Goal: Information Seeking & Learning: Learn about a topic

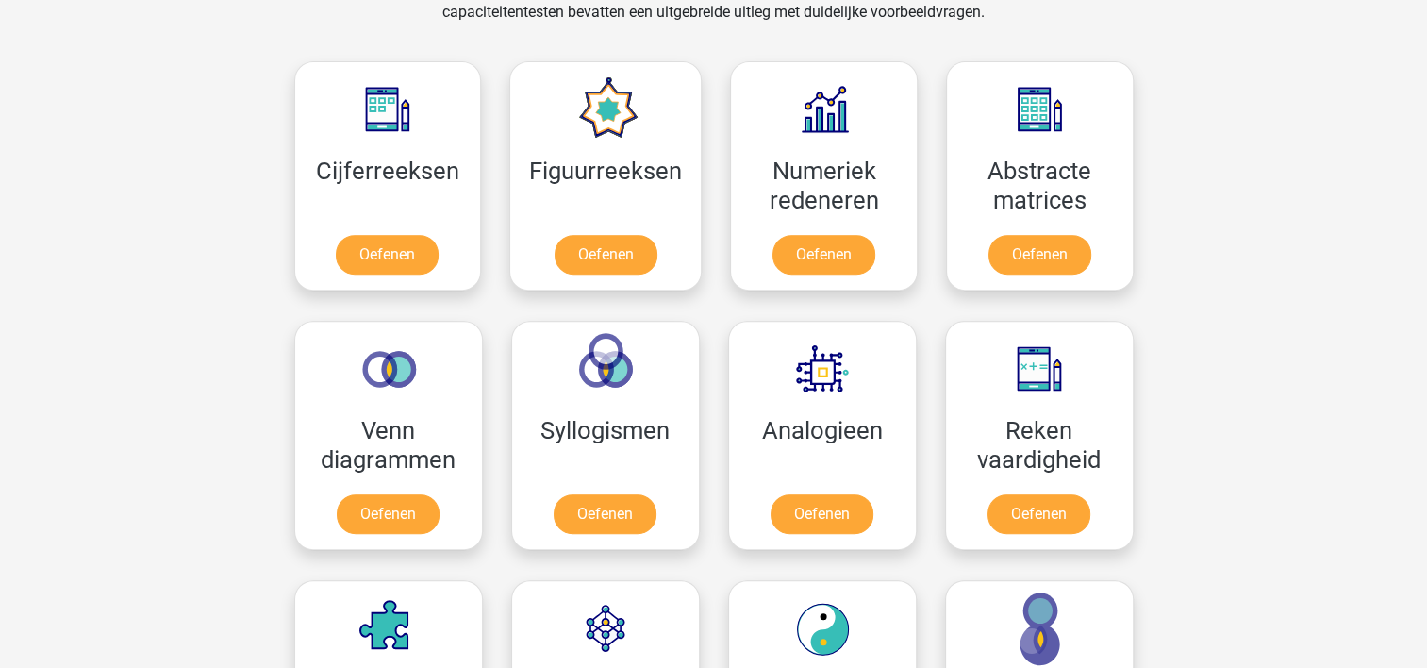
scroll to position [830, 0]
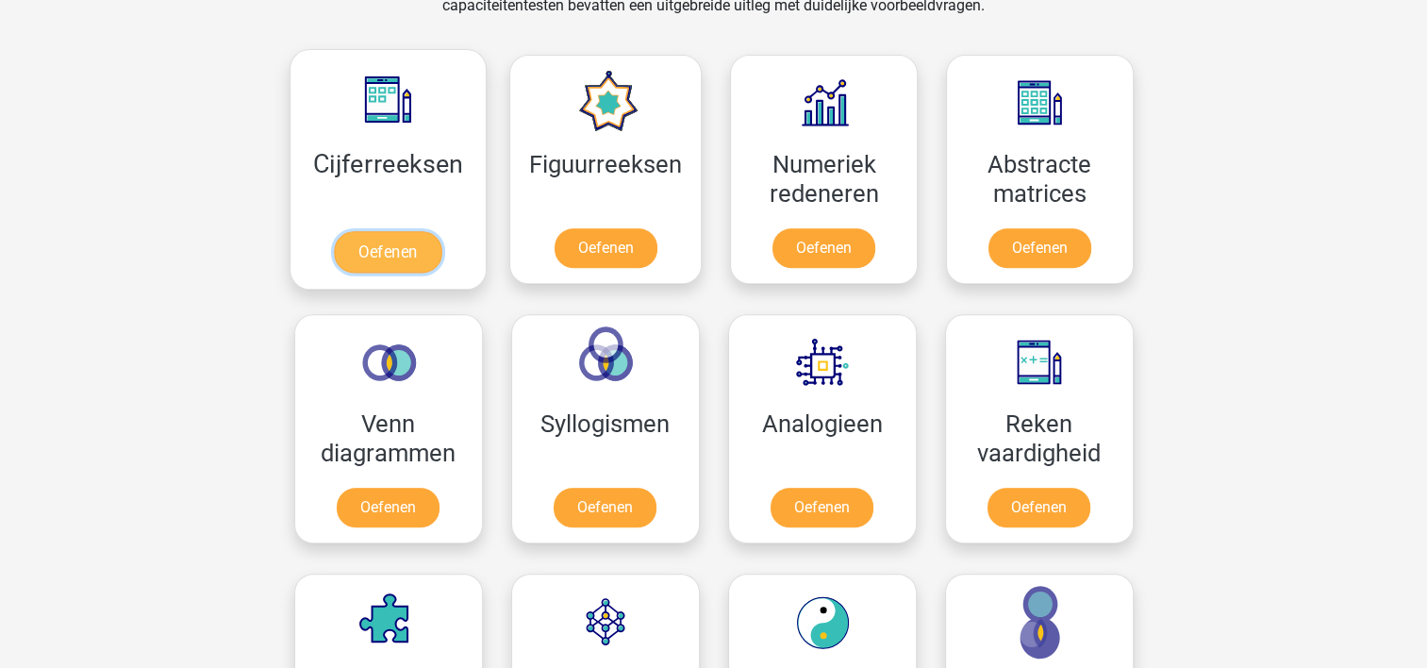
click at [374, 242] on link "Oefenen" at bounding box center [387, 251] width 107 height 41
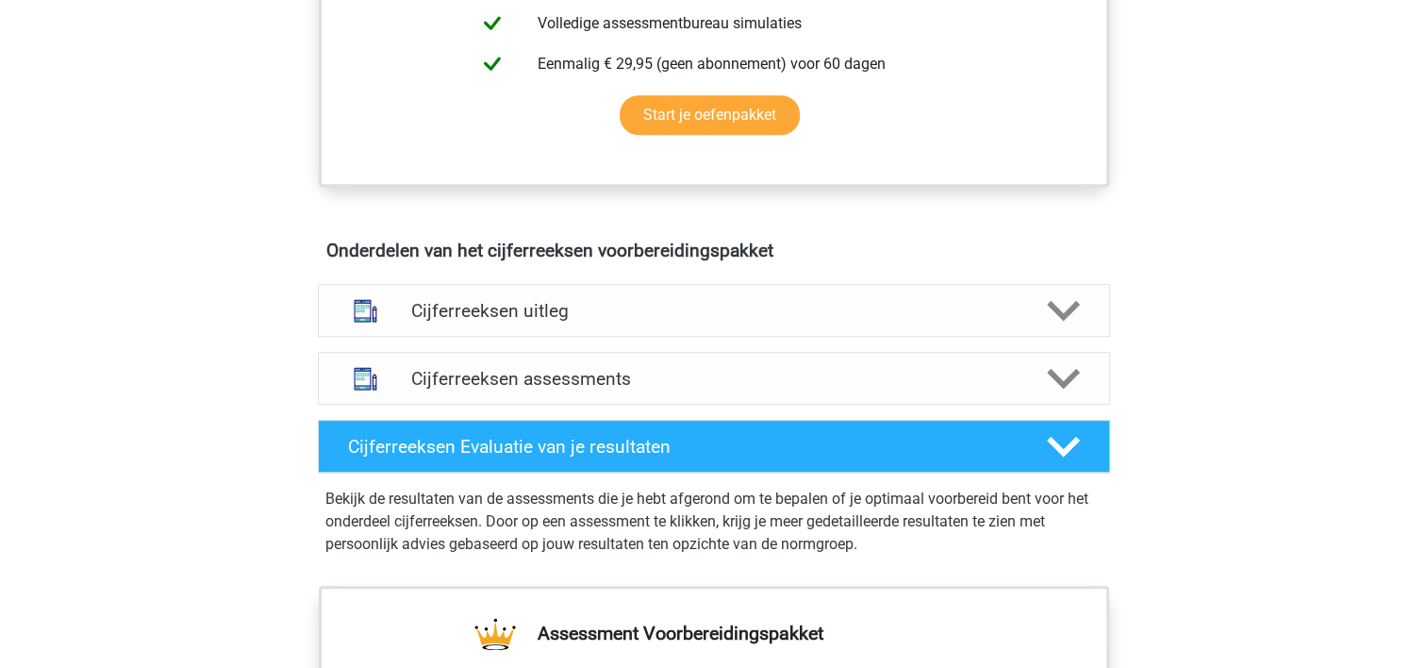
scroll to position [917, 0]
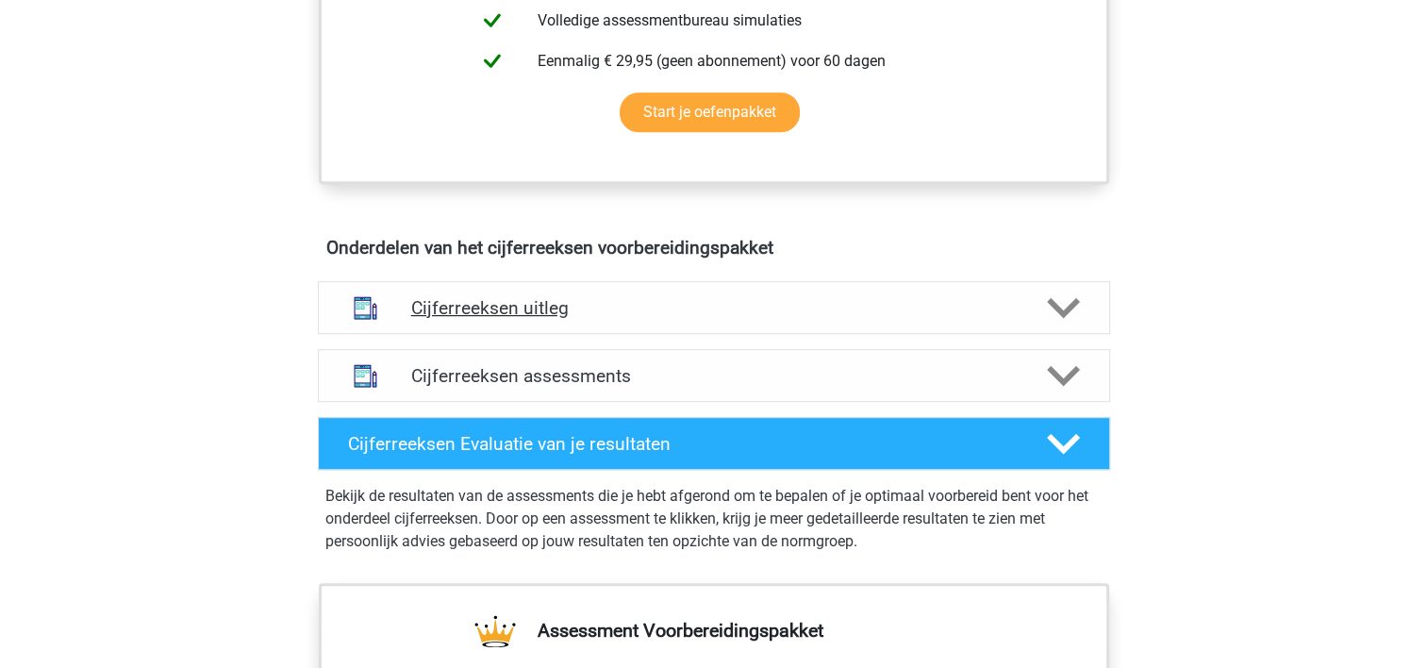
click at [1062, 324] on icon at bounding box center [1063, 307] width 33 height 33
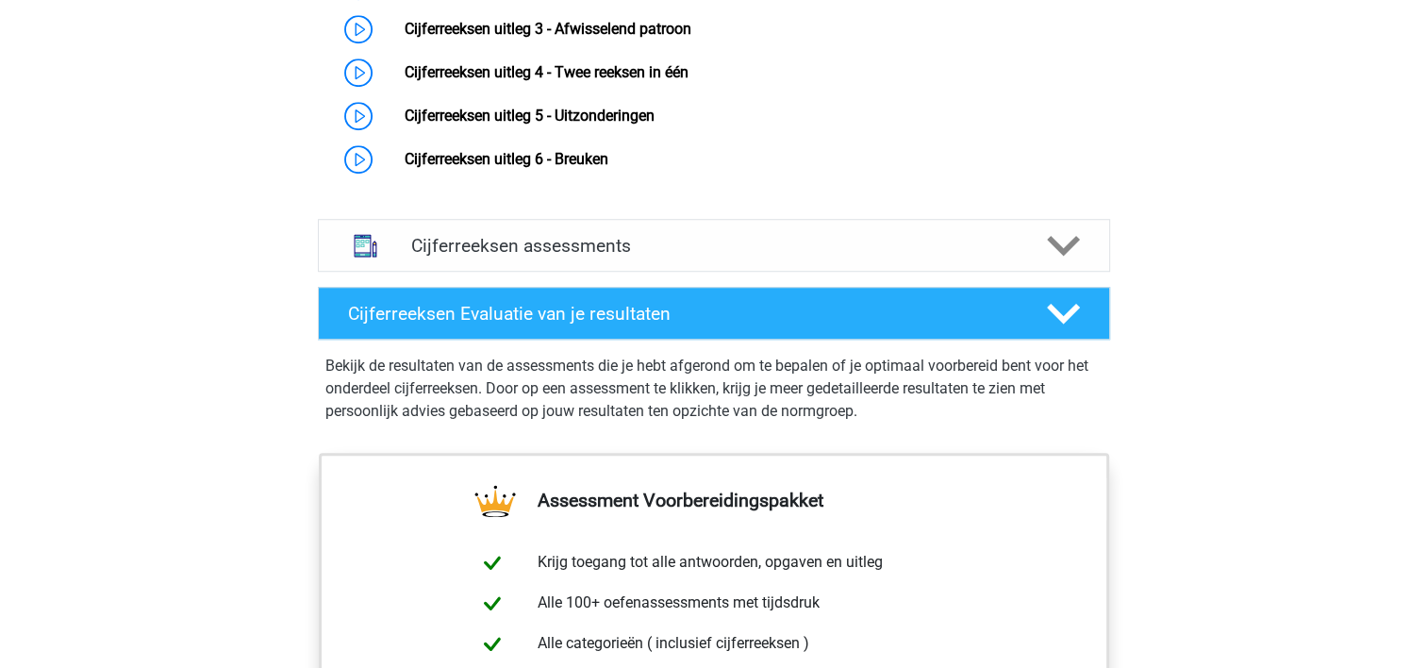
scroll to position [1445, 0]
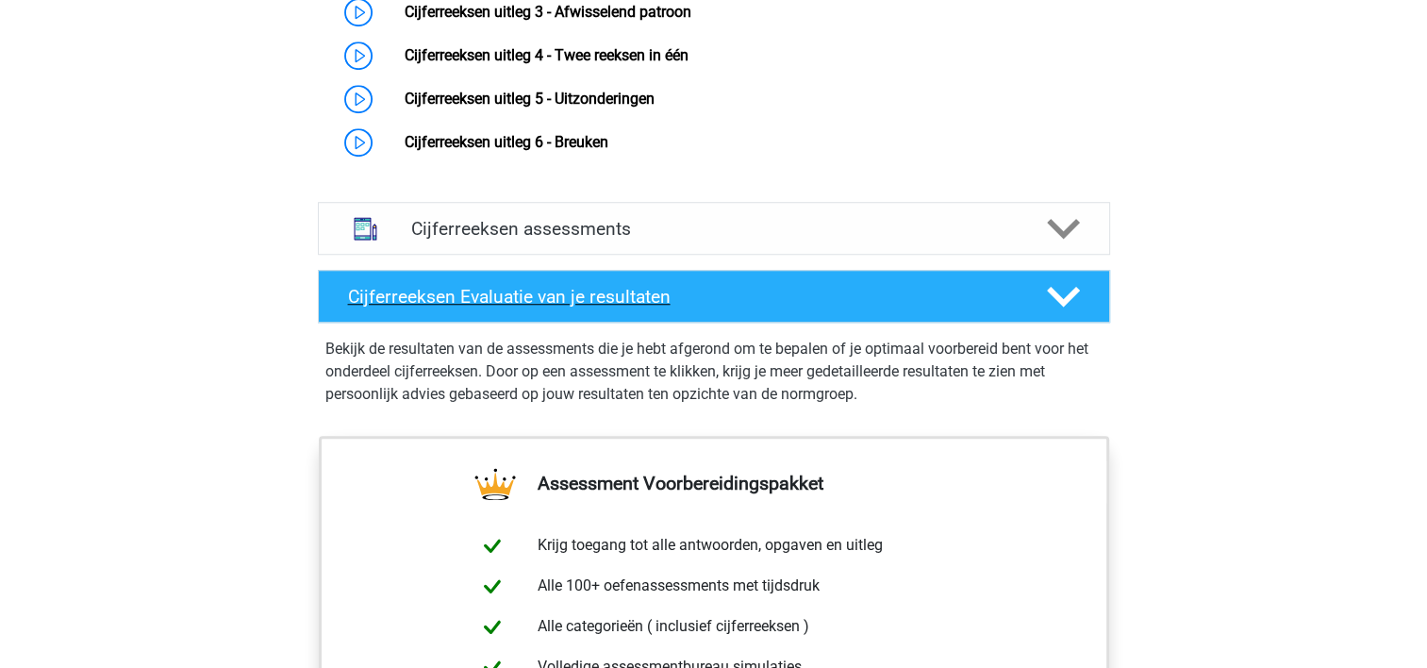
click at [1068, 306] on polygon at bounding box center [1063, 296] width 33 height 21
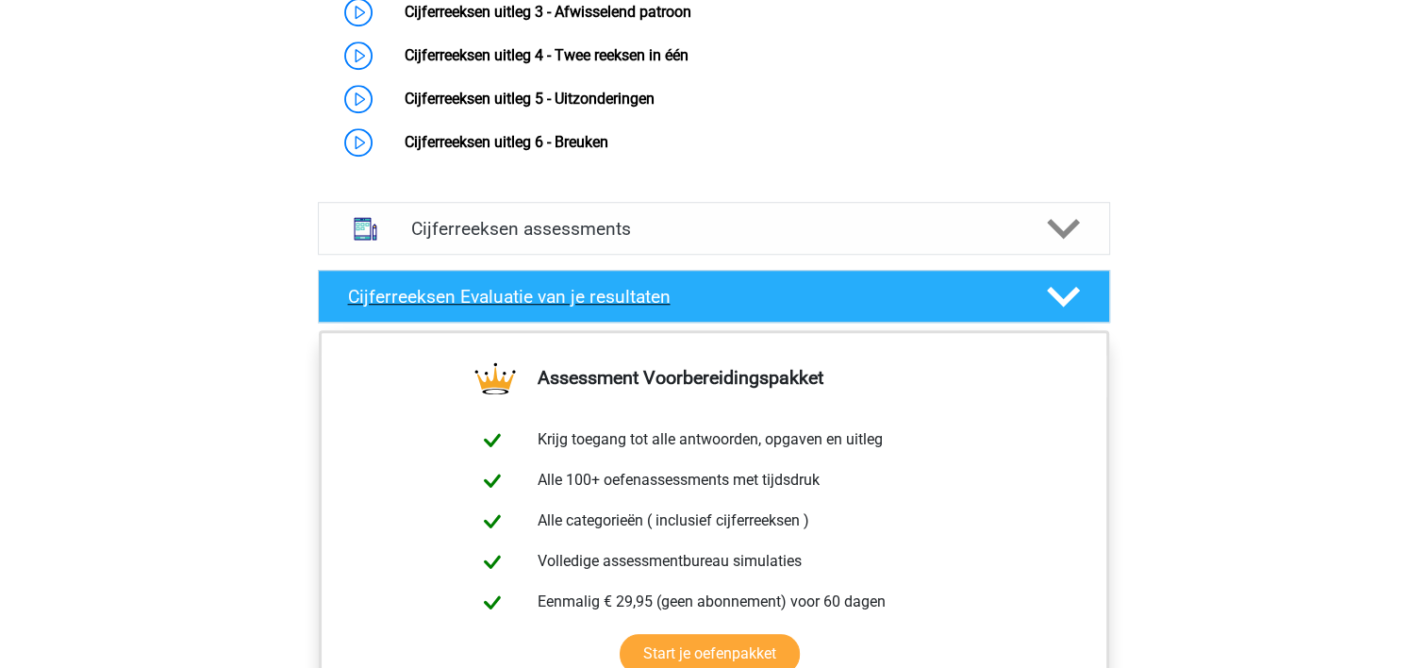
click at [1068, 306] on polygon at bounding box center [1063, 296] width 33 height 21
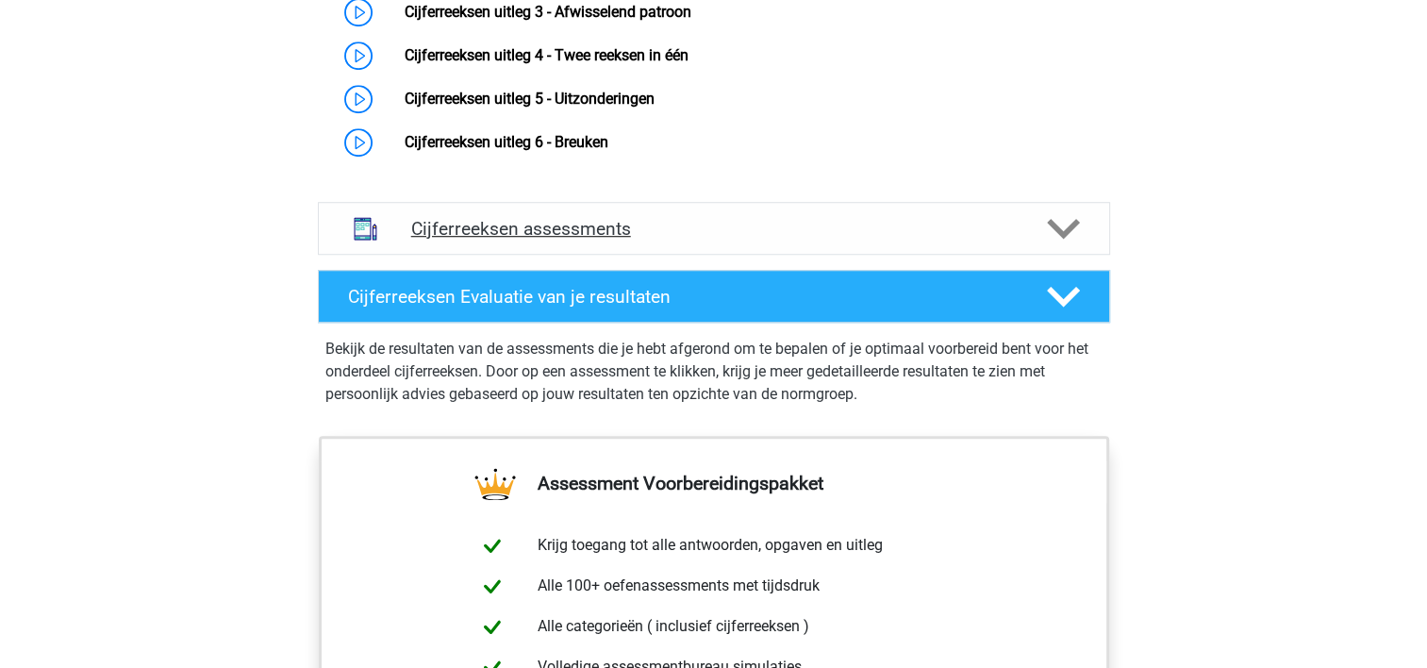
click at [1057, 239] on polygon at bounding box center [1063, 228] width 33 height 21
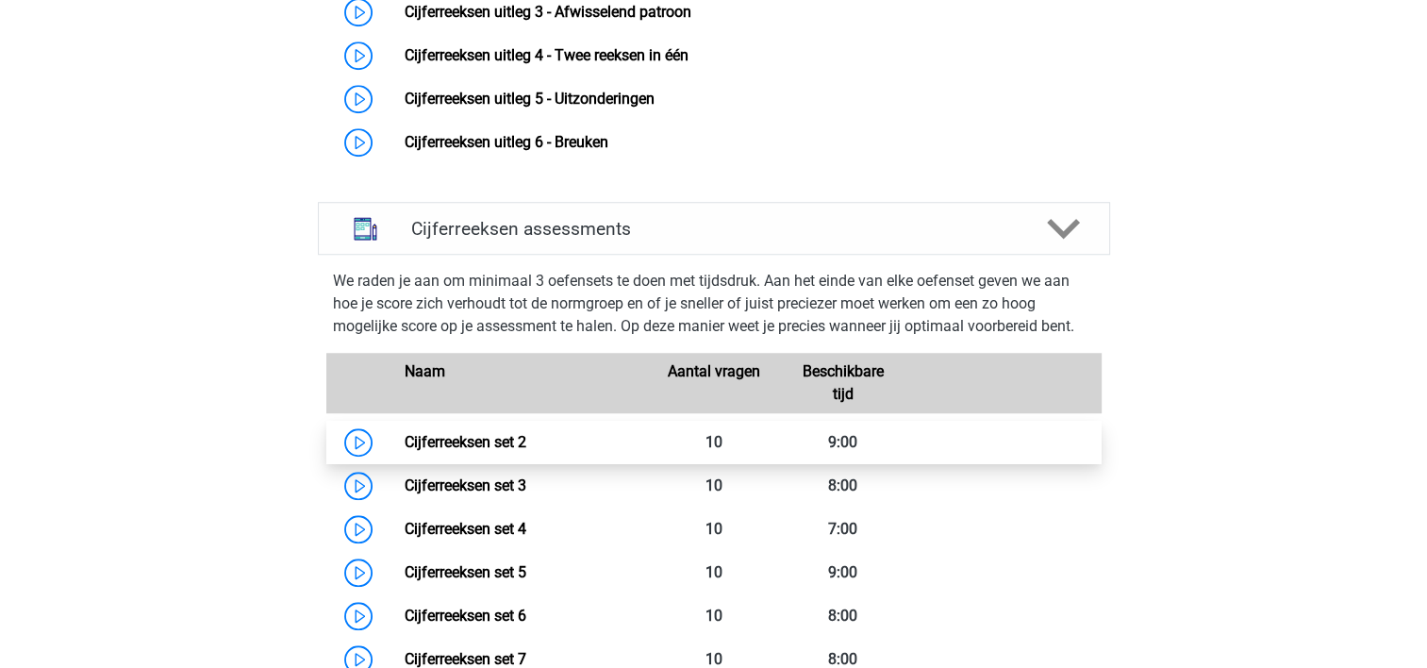
click at [405, 451] on link "Cijferreeksen set 2" at bounding box center [466, 442] width 122 height 18
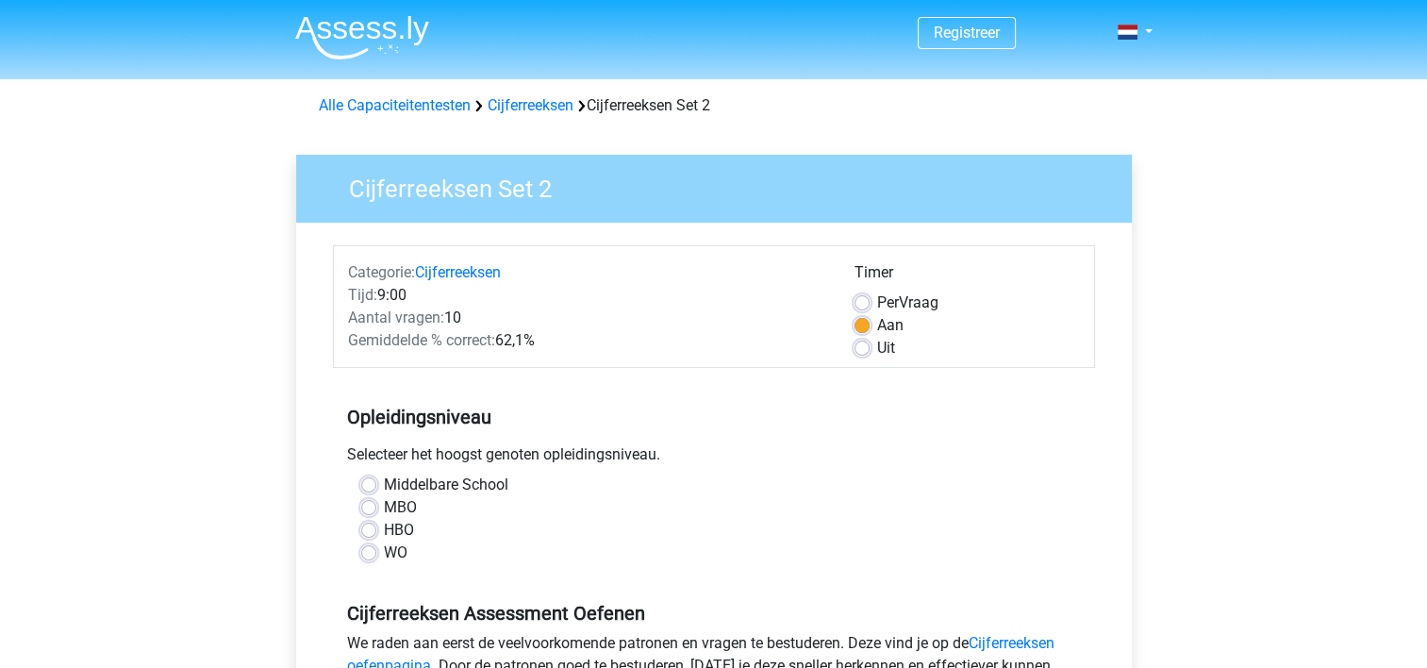
click at [384, 507] on label "MBO" at bounding box center [400, 507] width 33 height 23
click at [370, 507] on input "MBO" at bounding box center [368, 505] width 15 height 19
radio input "true"
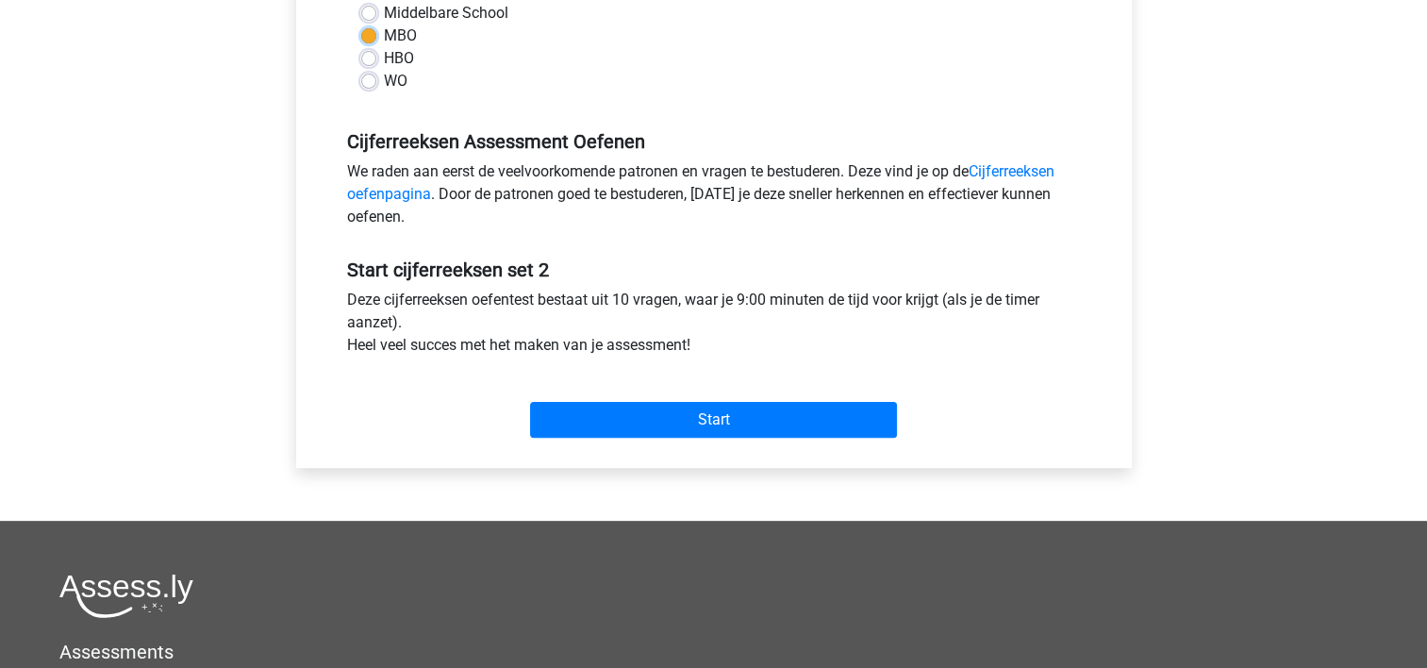
scroll to position [490, 0]
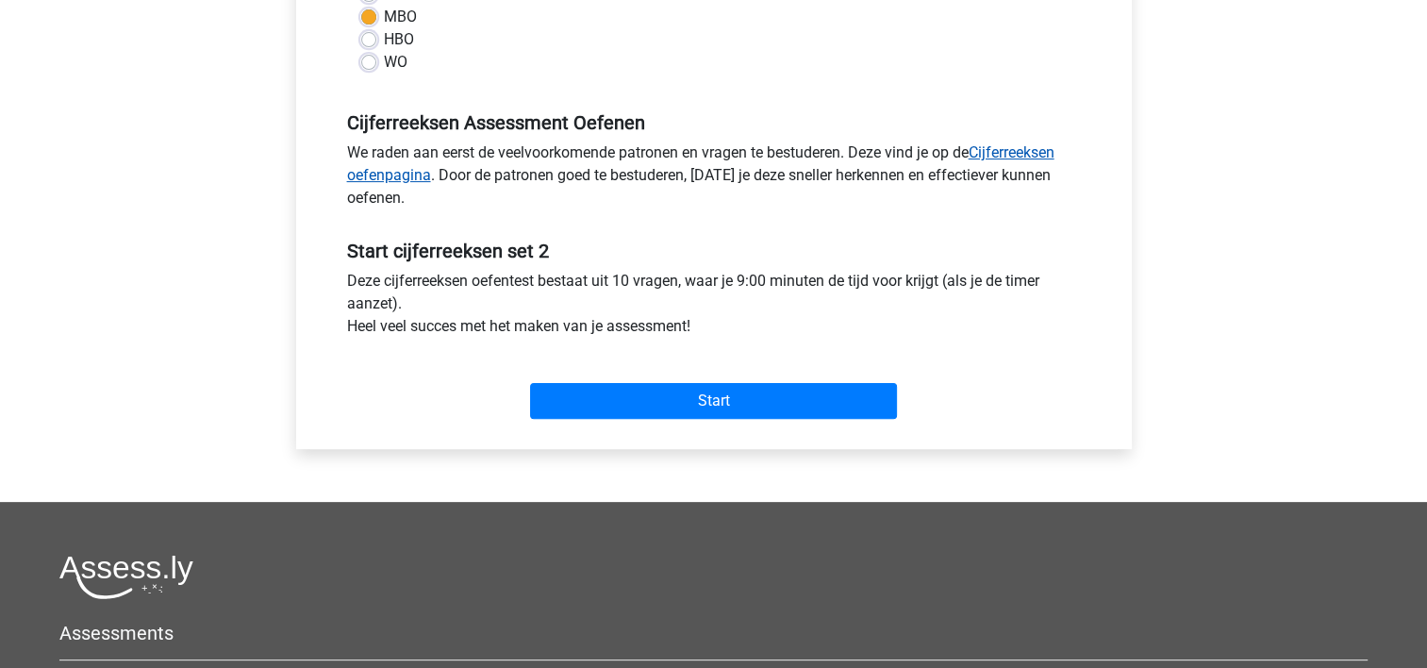
click at [1003, 154] on link "Cijferreeksen oefenpagina" at bounding box center [700, 163] width 707 height 41
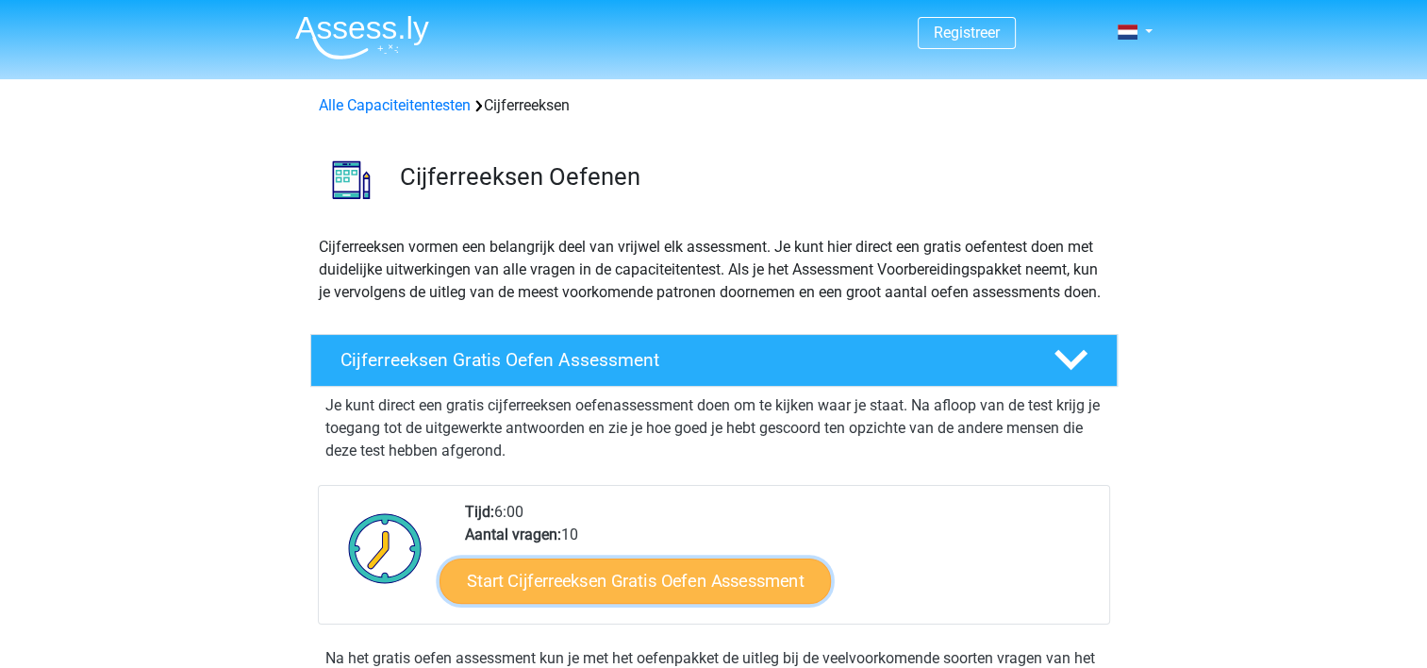
click at [627, 603] on link "Start Cijferreeksen Gratis Oefen Assessment" at bounding box center [634, 579] width 391 height 45
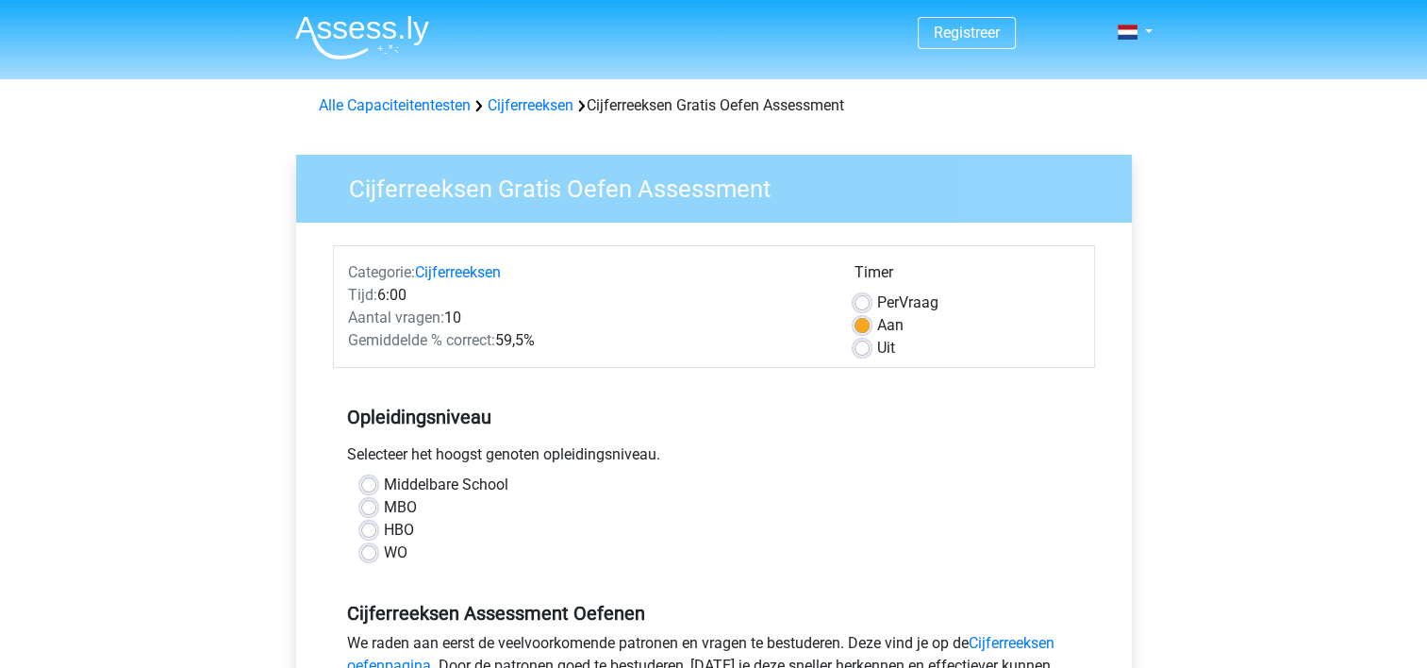
click at [384, 530] on label "HBO" at bounding box center [399, 530] width 30 height 23
click at [364, 530] on input "HBO" at bounding box center [368, 528] width 15 height 19
radio input "true"
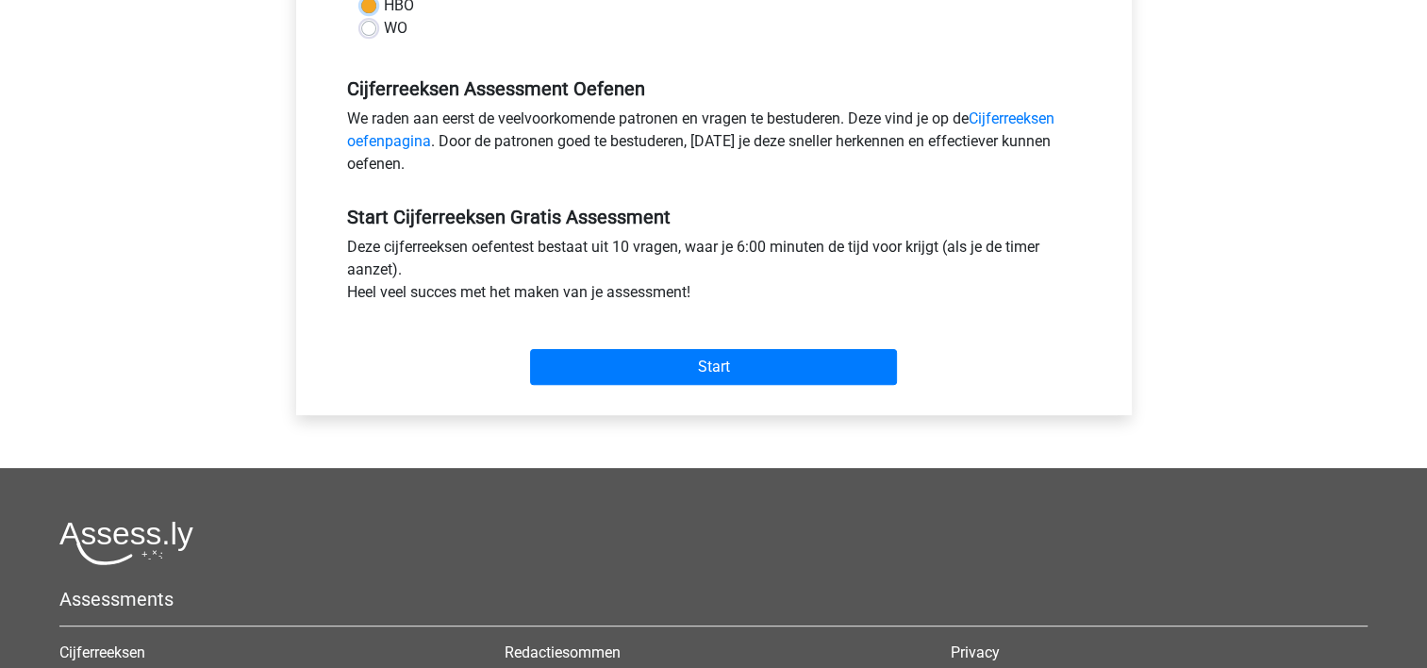
scroll to position [528, 0]
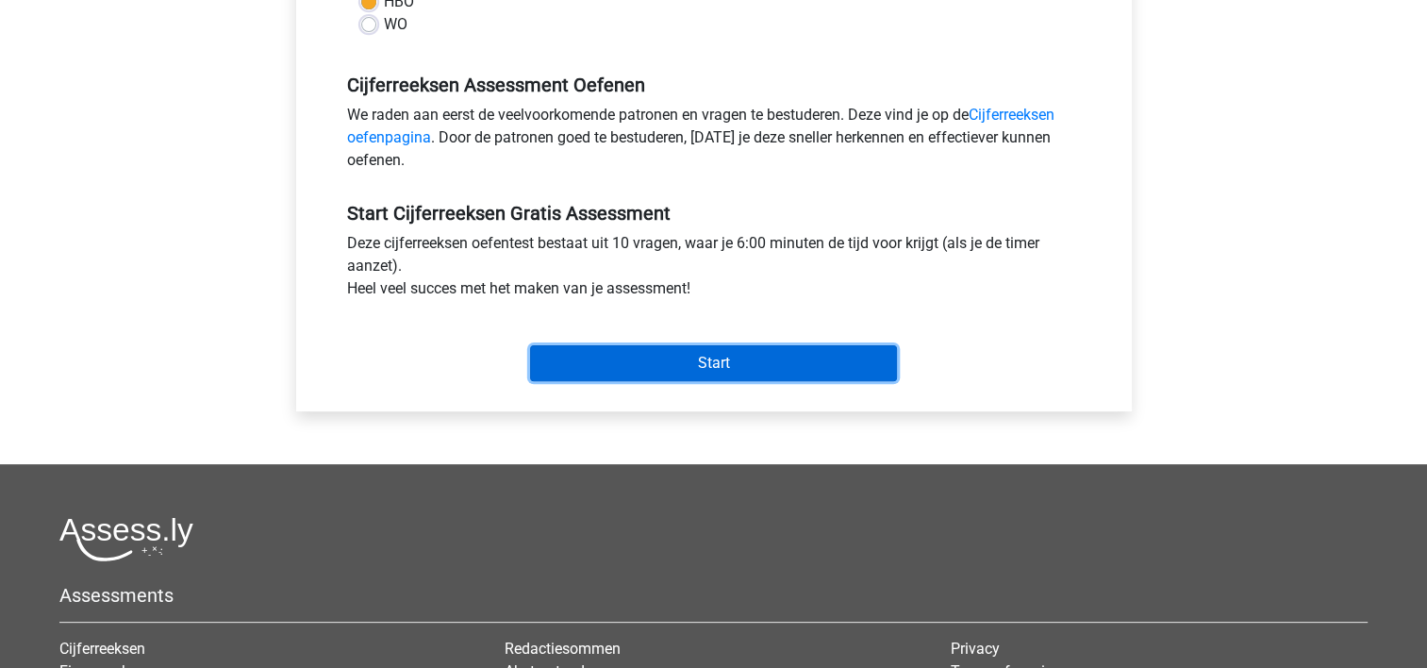
click at [690, 359] on input "Start" at bounding box center [713, 363] width 367 height 36
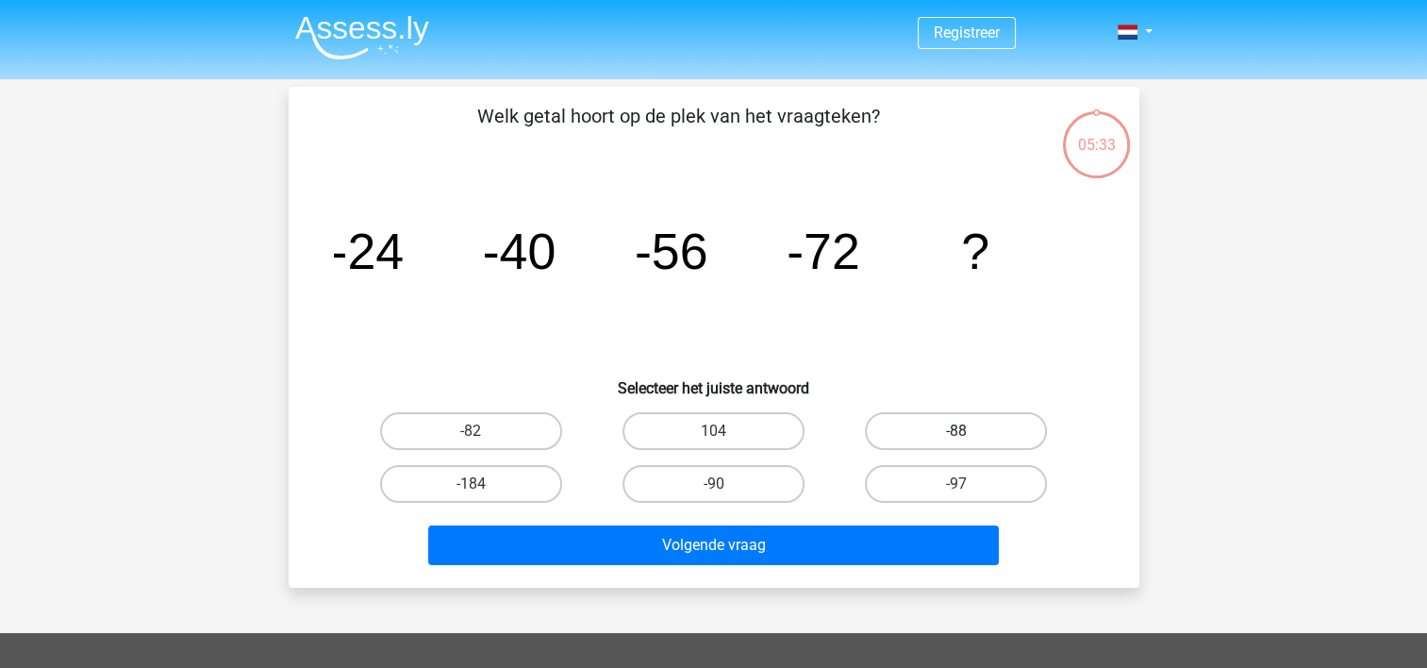
click at [985, 430] on label "-88" at bounding box center [956, 431] width 182 height 38
click at [968, 431] on input "-88" at bounding box center [962, 437] width 12 height 12
radio input "true"
click at [985, 430] on label "-88" at bounding box center [956, 431] width 182 height 38
click at [968, 431] on input "-88" at bounding box center [962, 437] width 12 height 12
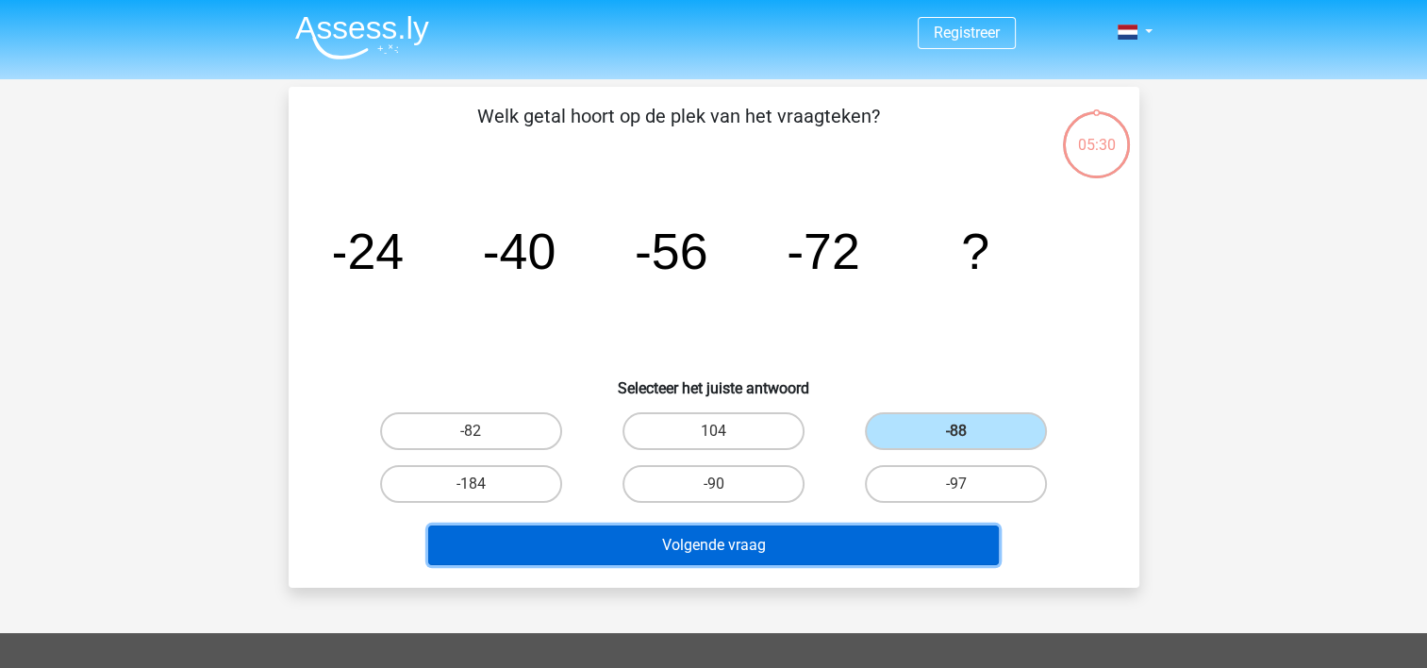
click at [800, 553] on button "Volgende vraag" at bounding box center [713, 545] width 570 height 40
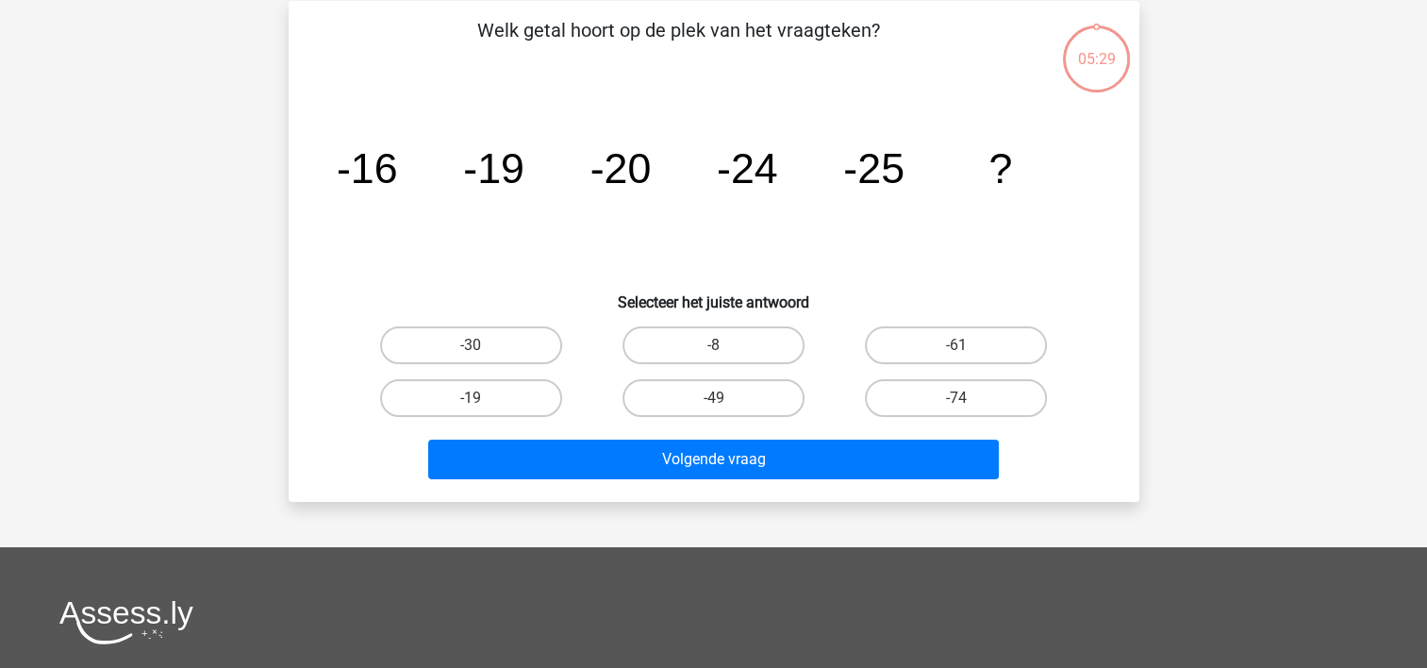
scroll to position [87, 0]
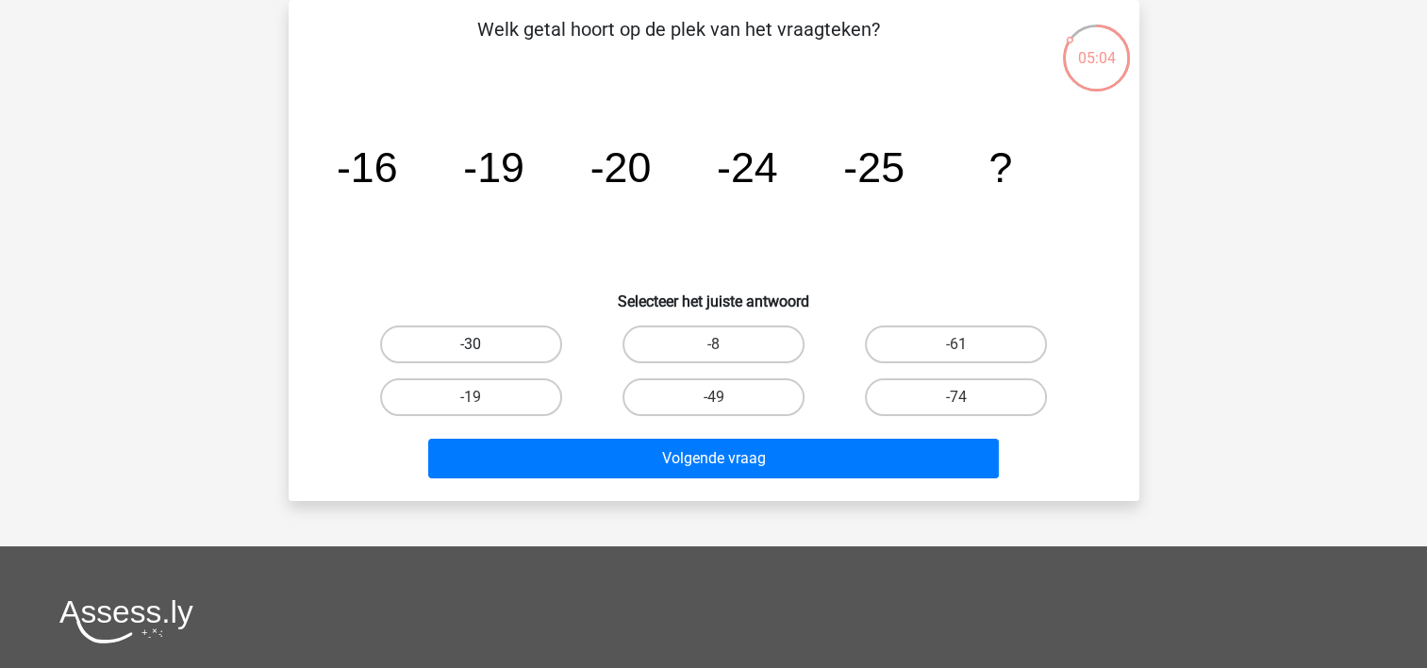
click at [454, 337] on label "-30" at bounding box center [471, 344] width 182 height 38
click at [471, 344] on input "-30" at bounding box center [477, 350] width 12 height 12
radio input "true"
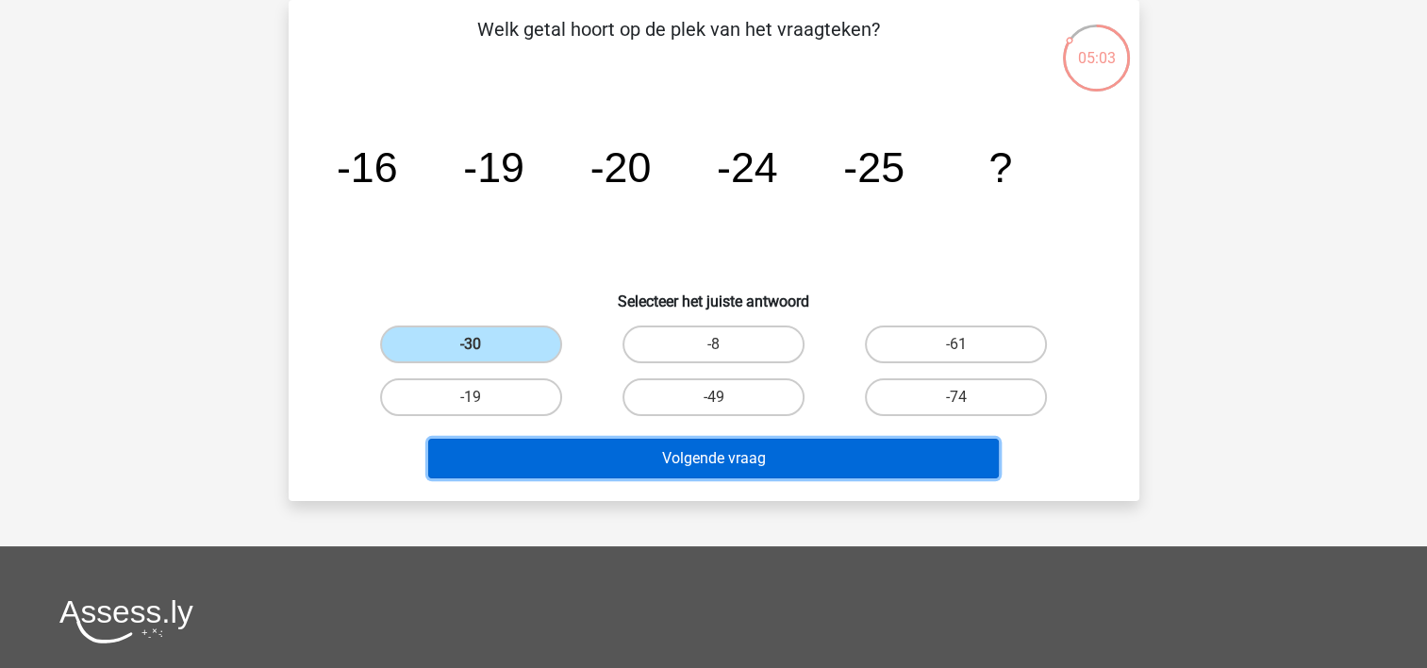
click at [623, 443] on button "Volgende vraag" at bounding box center [713, 458] width 570 height 40
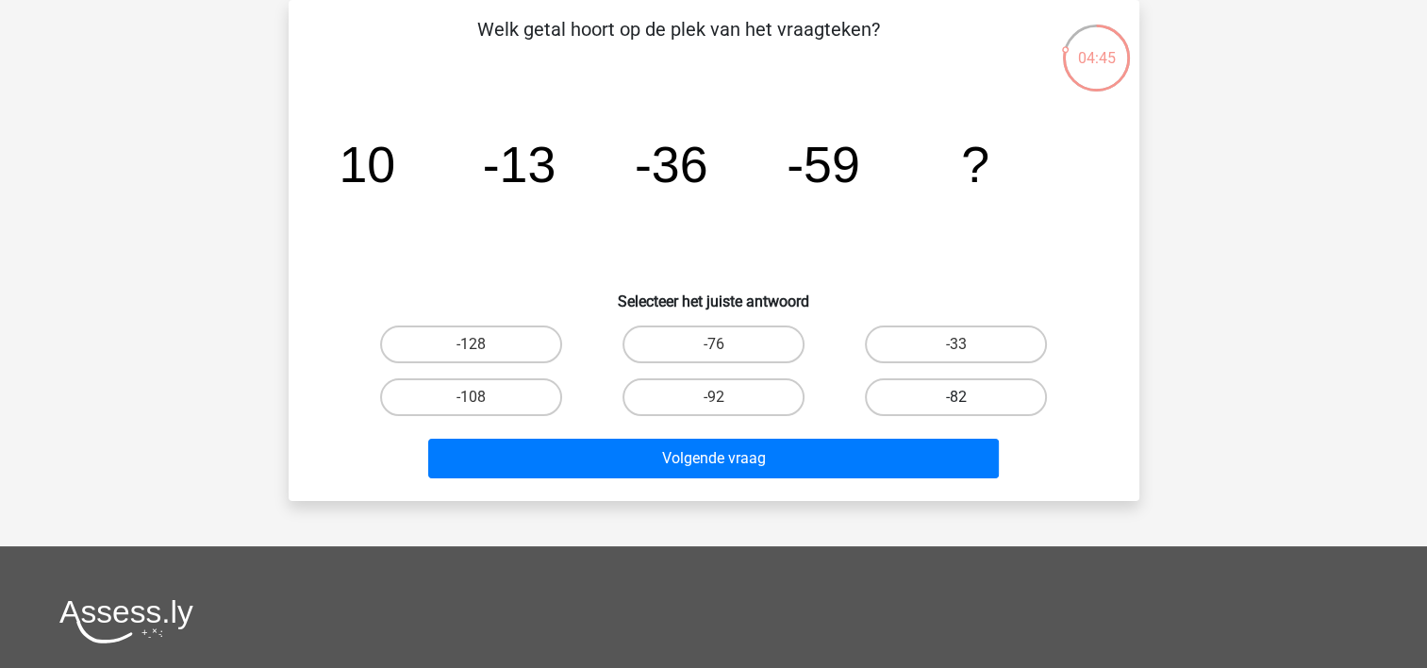
click at [916, 393] on label "-82" at bounding box center [956, 397] width 182 height 38
click at [956, 397] on input "-82" at bounding box center [962, 403] width 12 height 12
radio input "true"
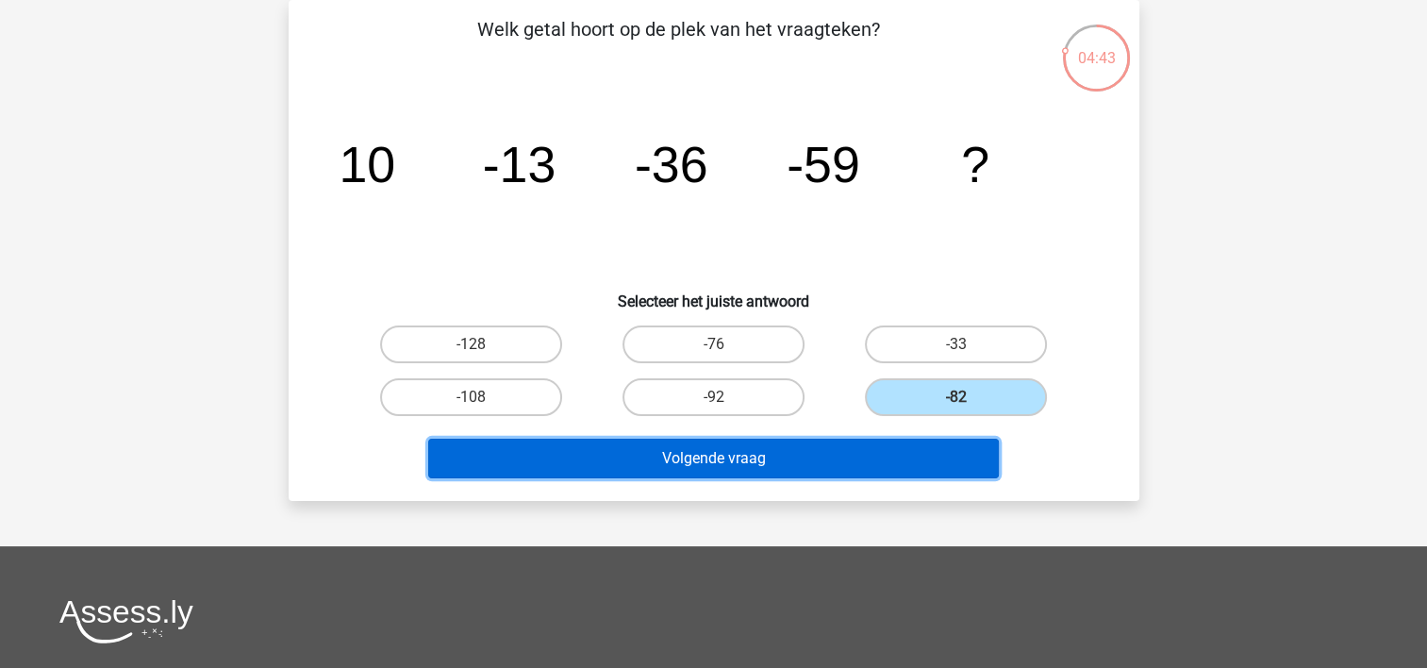
click at [810, 461] on button "Volgende vraag" at bounding box center [713, 458] width 570 height 40
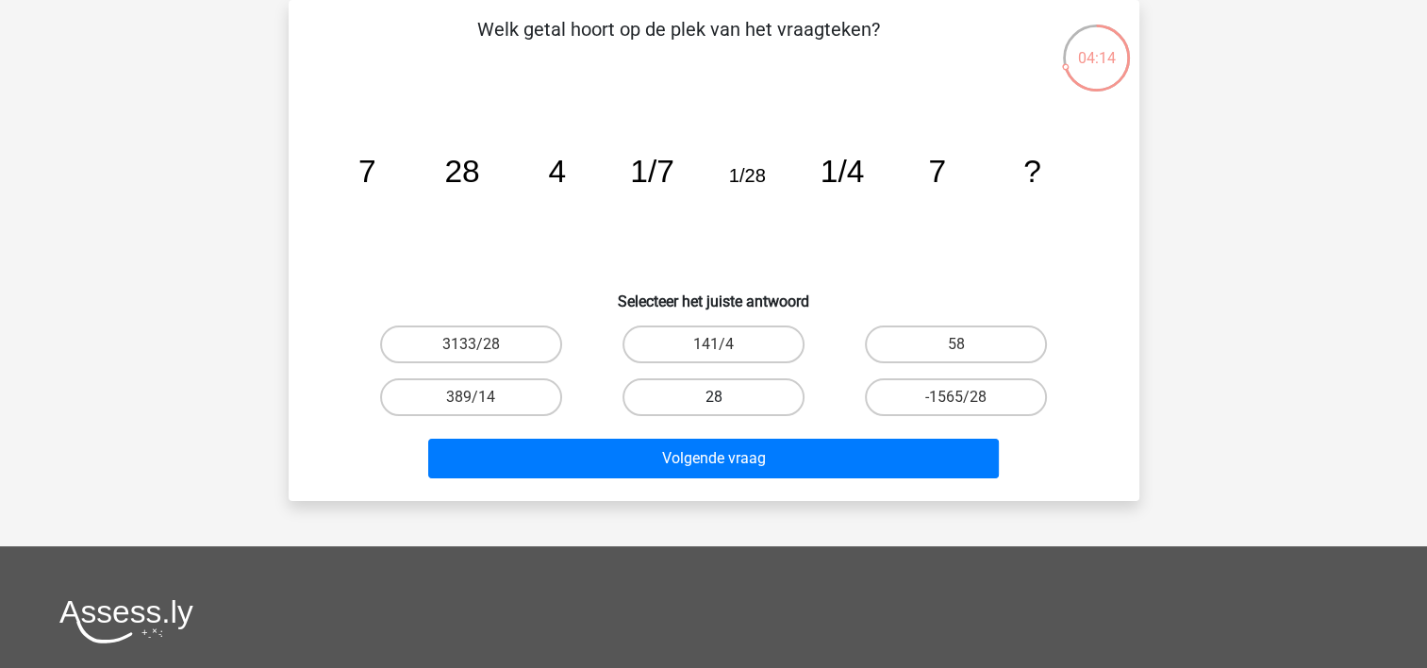
click at [725, 402] on label "28" at bounding box center [713, 397] width 182 height 38
click at [725, 402] on input "28" at bounding box center [719, 403] width 12 height 12
radio input "true"
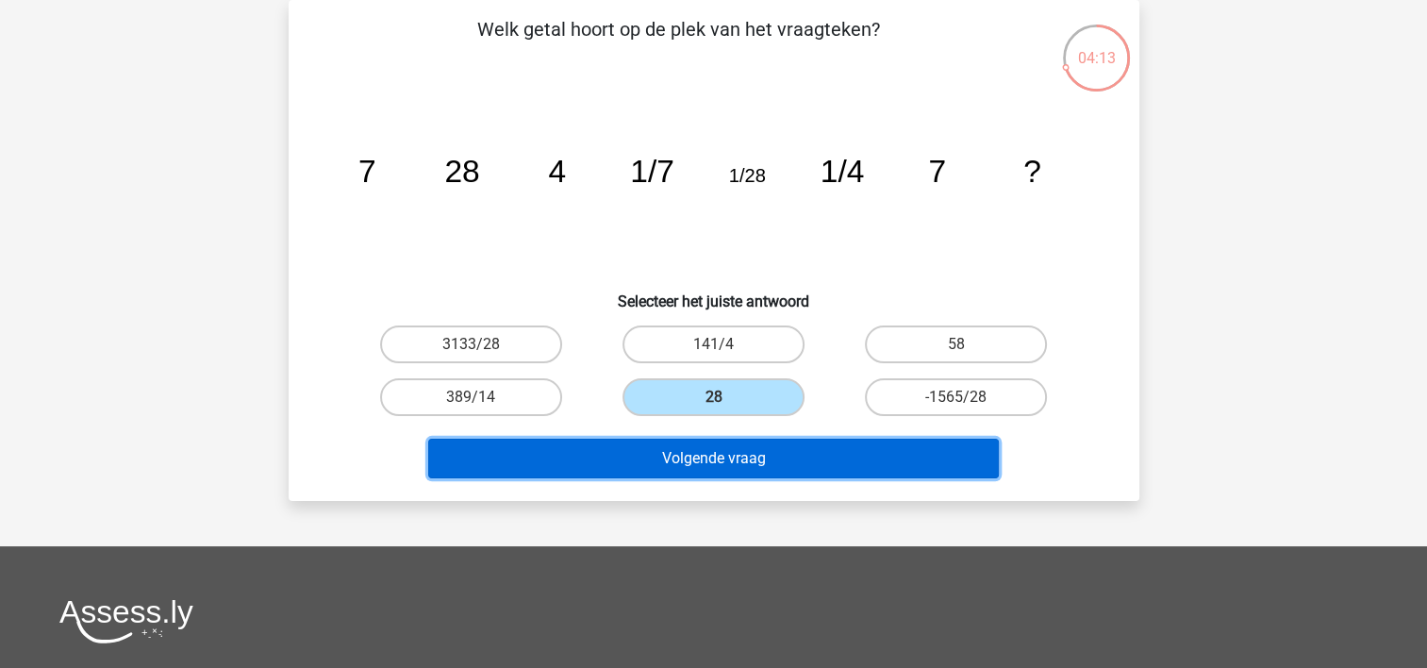
click at [731, 453] on button "Volgende vraag" at bounding box center [713, 458] width 570 height 40
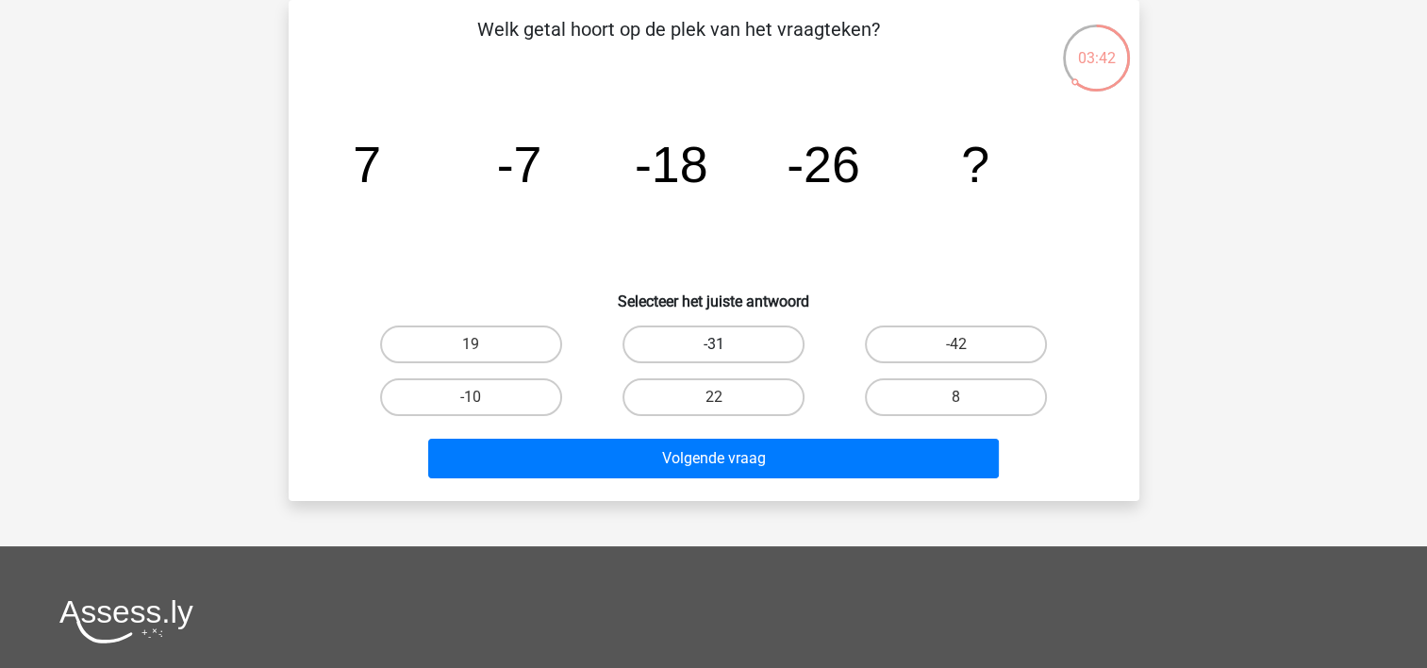
click at [710, 332] on label "-31" at bounding box center [713, 344] width 182 height 38
click at [713, 344] on input "-31" at bounding box center [719, 350] width 12 height 12
radio input "true"
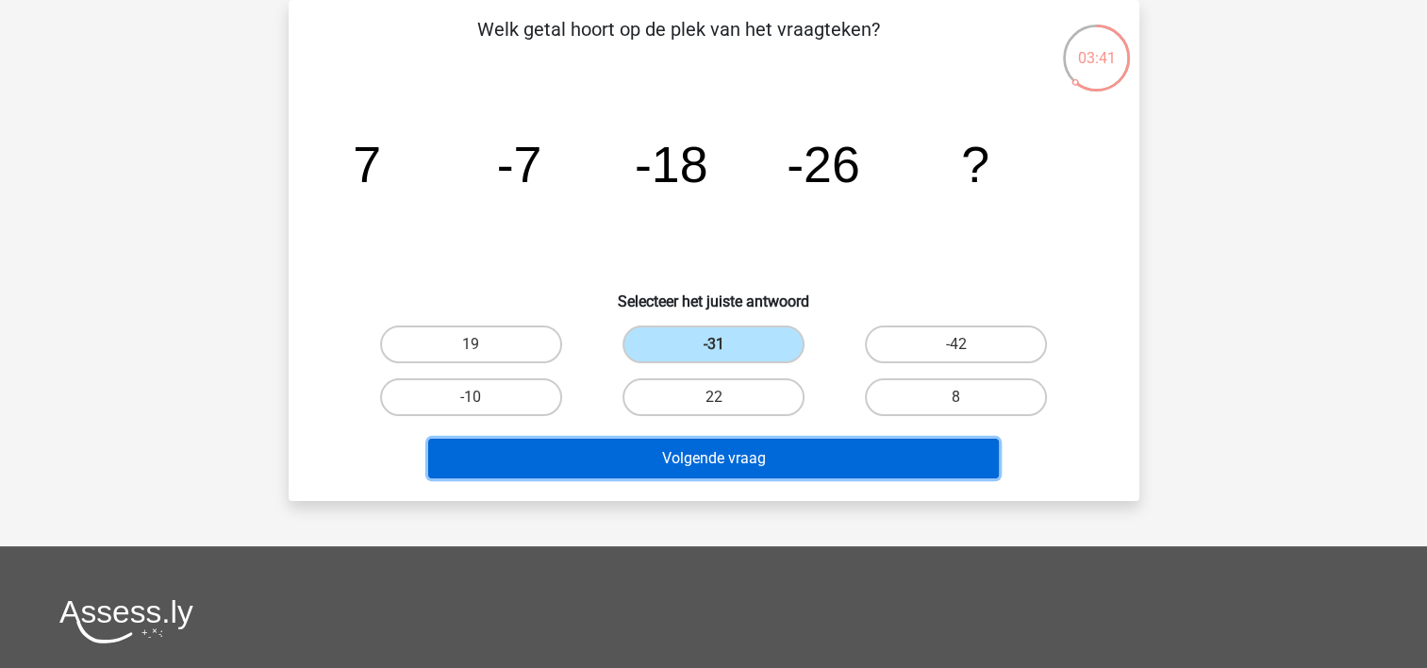
click at [718, 449] on button "Volgende vraag" at bounding box center [713, 458] width 570 height 40
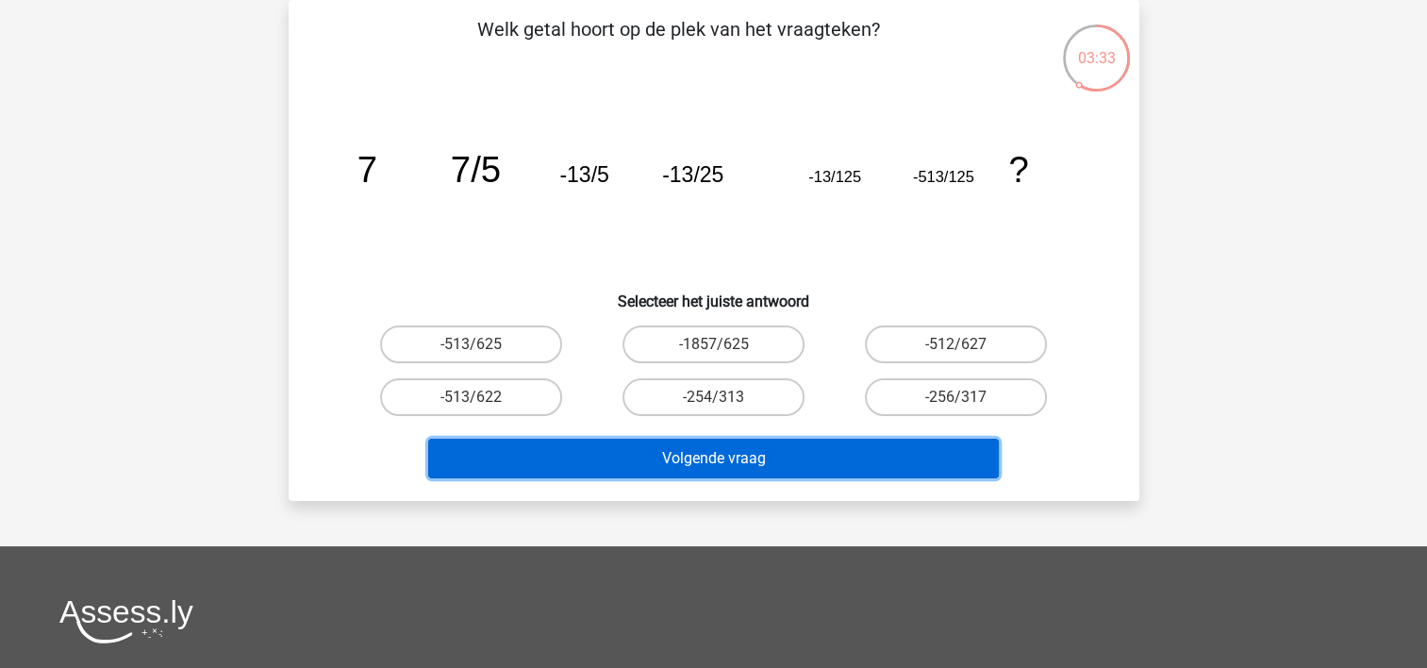
click at [718, 449] on button "Volgende vraag" at bounding box center [713, 458] width 570 height 40
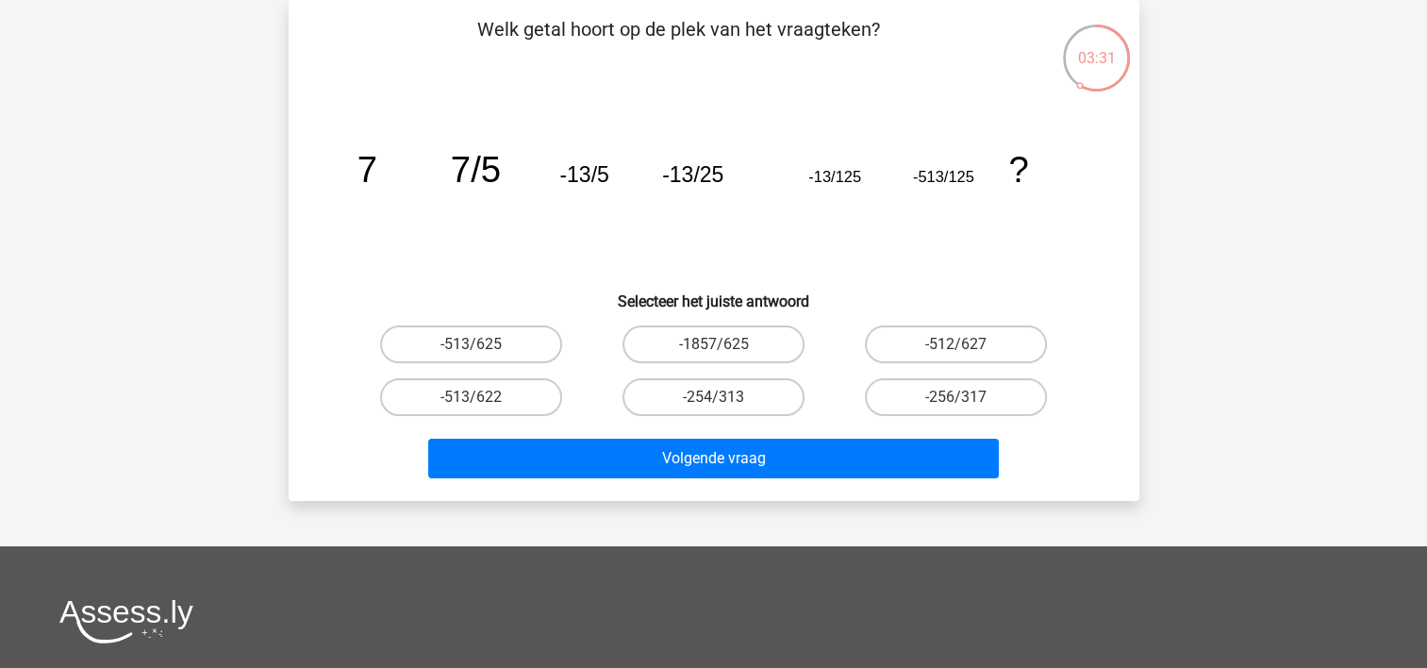
click at [974, 238] on icon "image/svg+xml 7 7/5 -13/5 -13/25 -13/125 -513/125 ?" at bounding box center [714, 182] width 760 height 190
click at [729, 389] on label "-254/313" at bounding box center [713, 397] width 182 height 38
click at [725, 397] on input "-254/313" at bounding box center [719, 403] width 12 height 12
radio input "true"
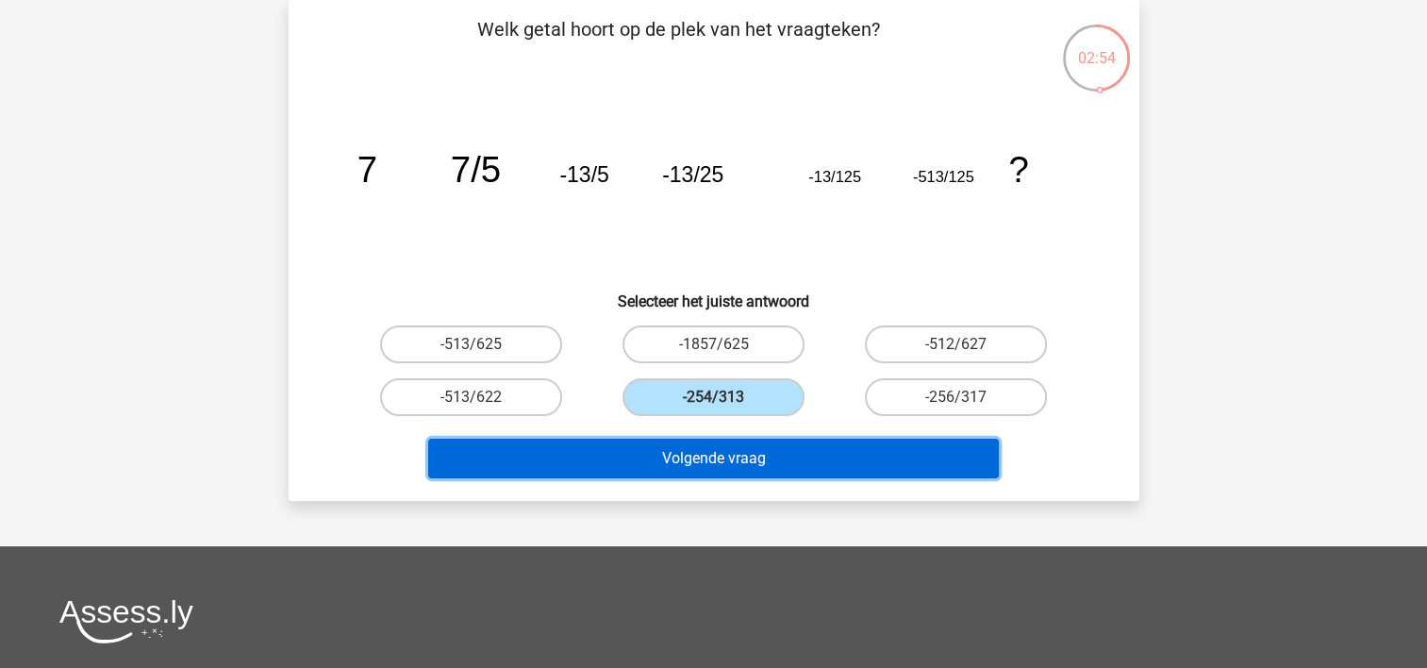
click at [753, 452] on button "Volgende vraag" at bounding box center [713, 458] width 570 height 40
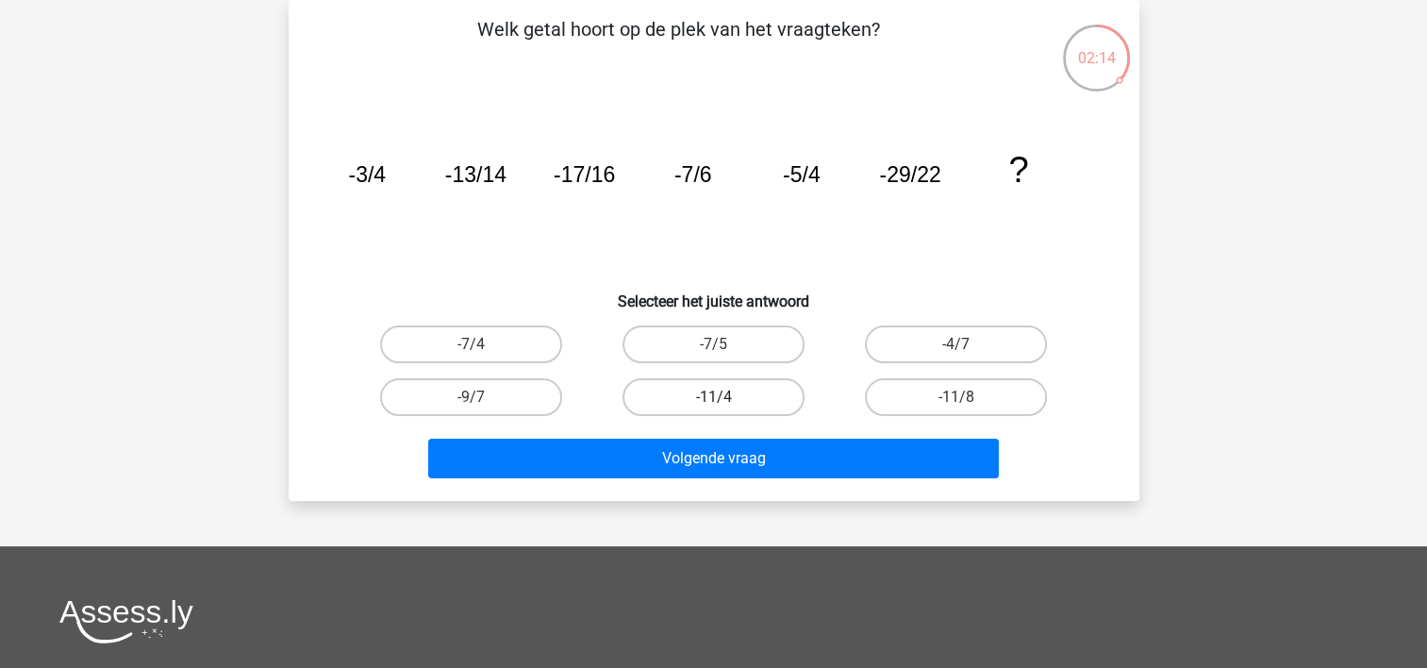
click at [742, 400] on label "-11/4" at bounding box center [713, 397] width 182 height 38
click at [725, 400] on input "-11/4" at bounding box center [719, 403] width 12 height 12
radio input "true"
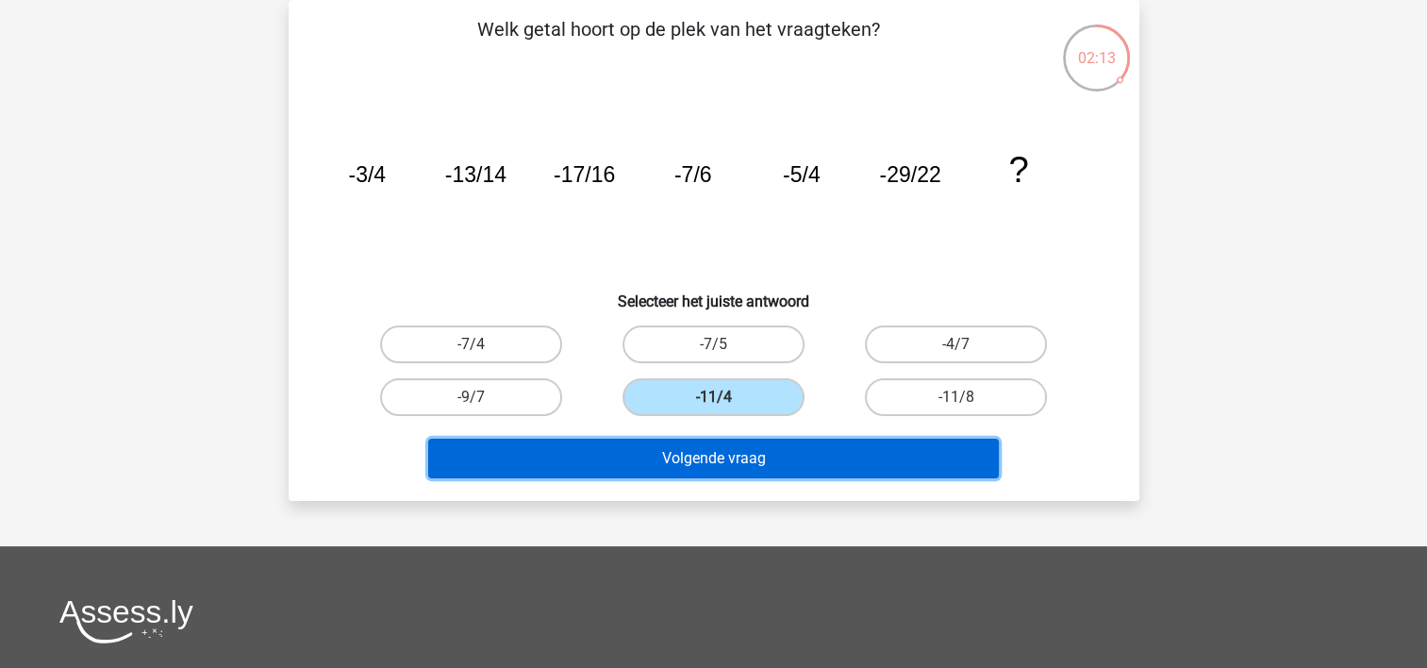
click at [743, 457] on button "Volgende vraag" at bounding box center [713, 458] width 570 height 40
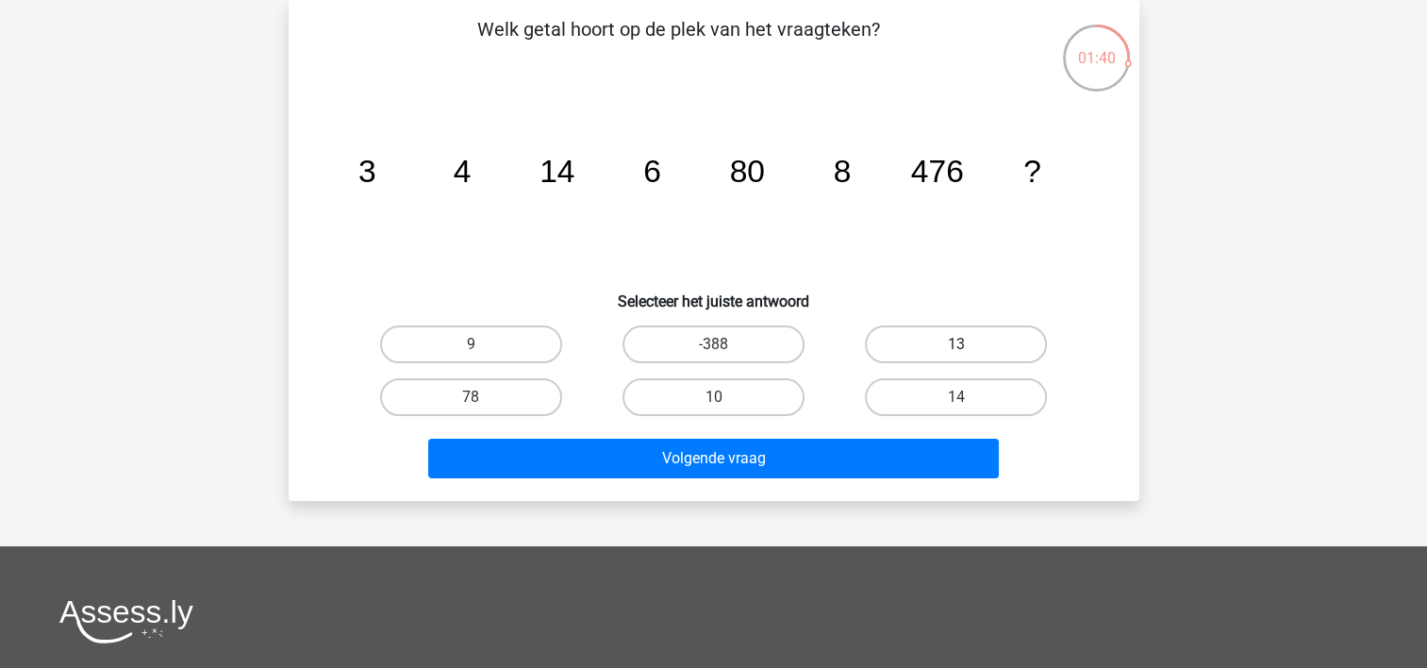
click at [911, 347] on label "13" at bounding box center [956, 344] width 182 height 38
click at [956, 347] on input "13" at bounding box center [962, 350] width 12 height 12
radio input "true"
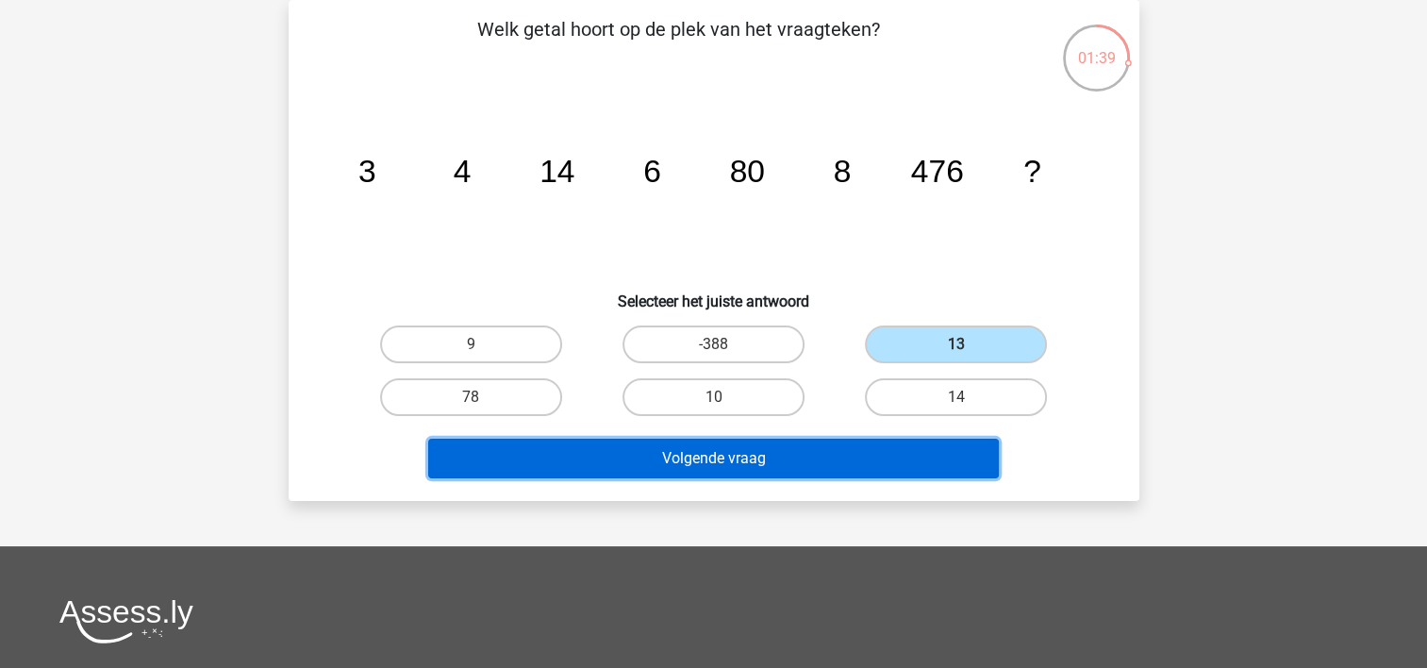
click at [731, 471] on button "Volgende vraag" at bounding box center [713, 458] width 570 height 40
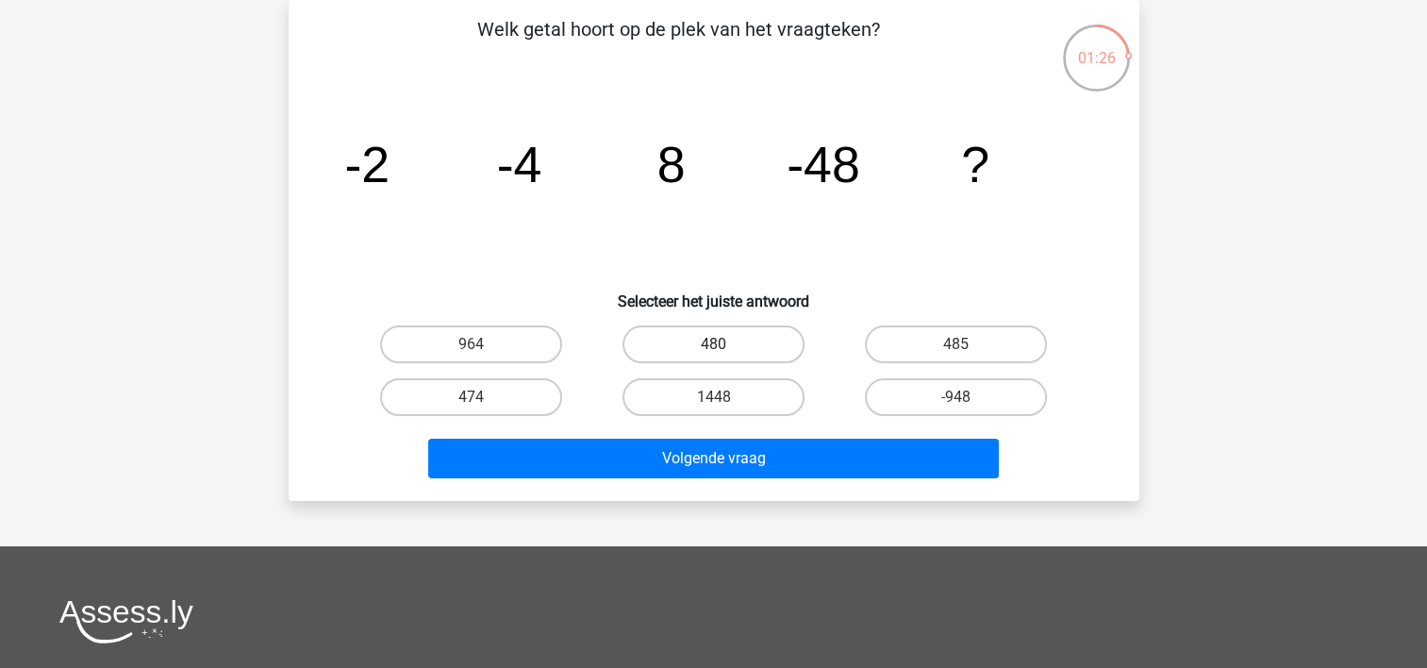
click at [691, 339] on label "480" at bounding box center [713, 344] width 182 height 38
click at [713, 344] on input "480" at bounding box center [719, 350] width 12 height 12
radio input "true"
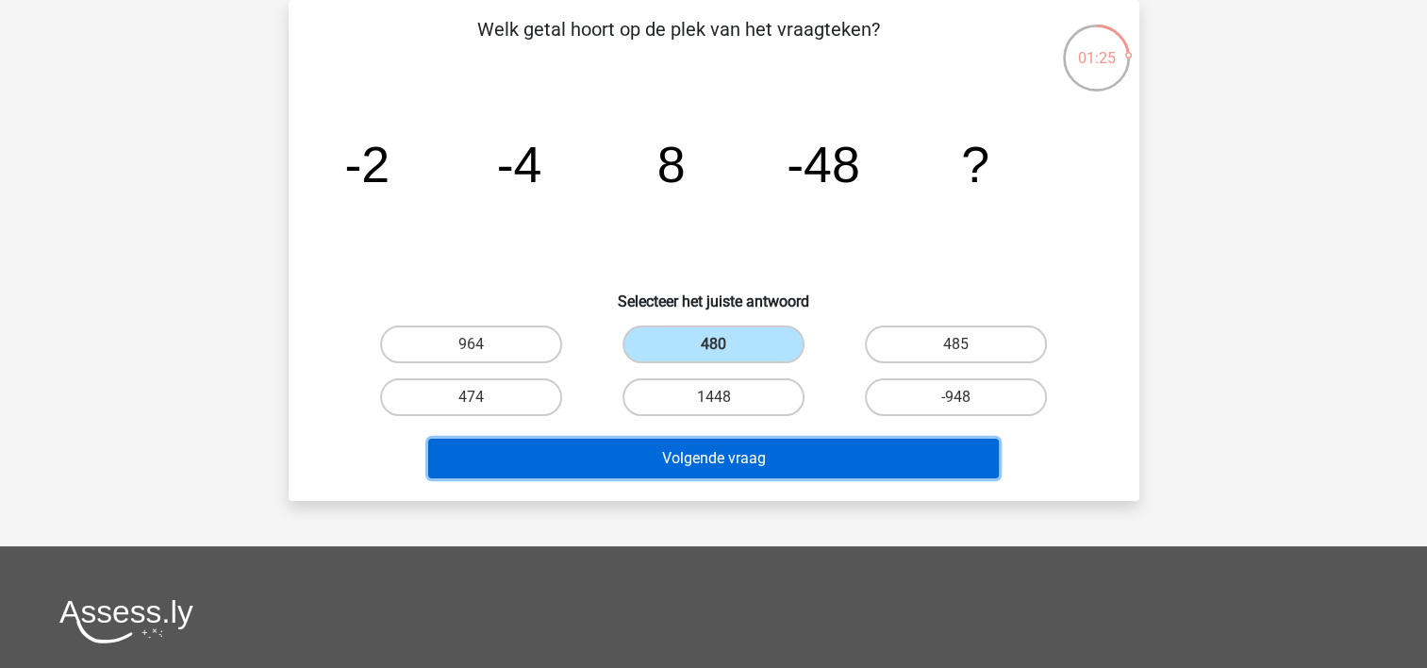
click at [722, 446] on button "Volgende vraag" at bounding box center [713, 458] width 570 height 40
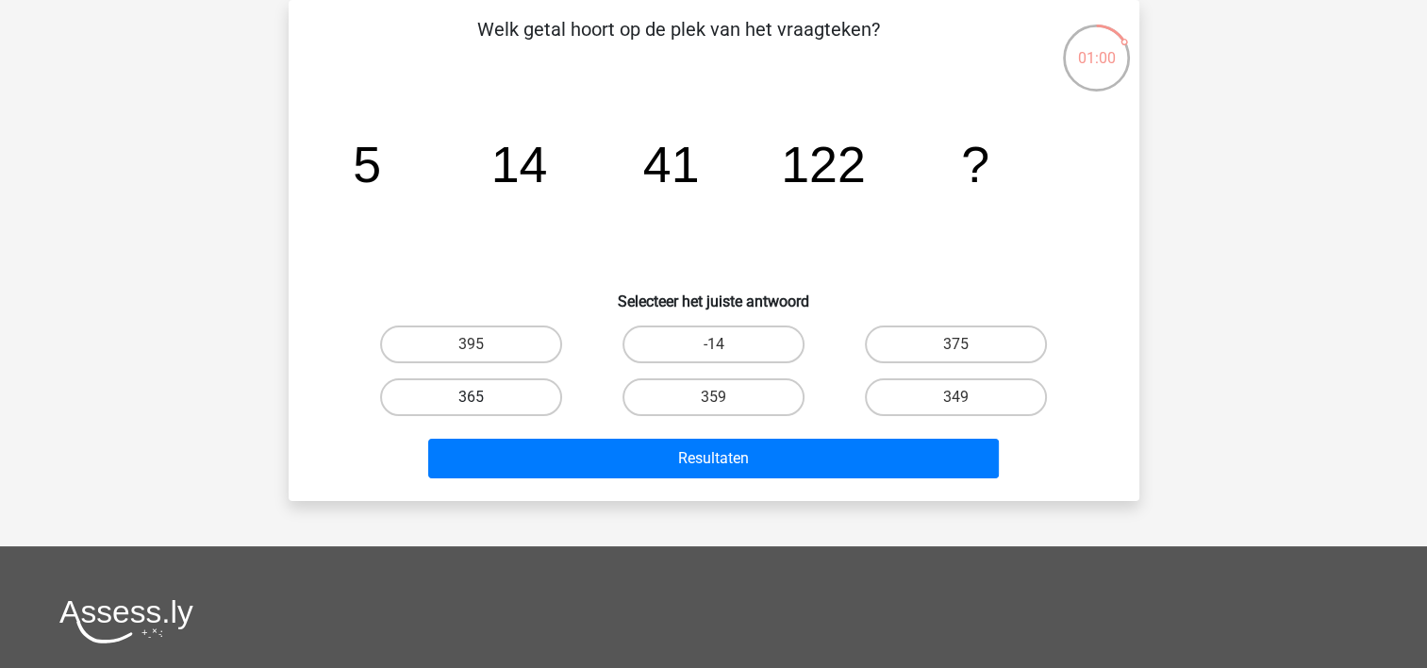
click at [475, 385] on label "365" at bounding box center [471, 397] width 182 height 38
click at [475, 397] on input "365" at bounding box center [477, 403] width 12 height 12
radio input "true"
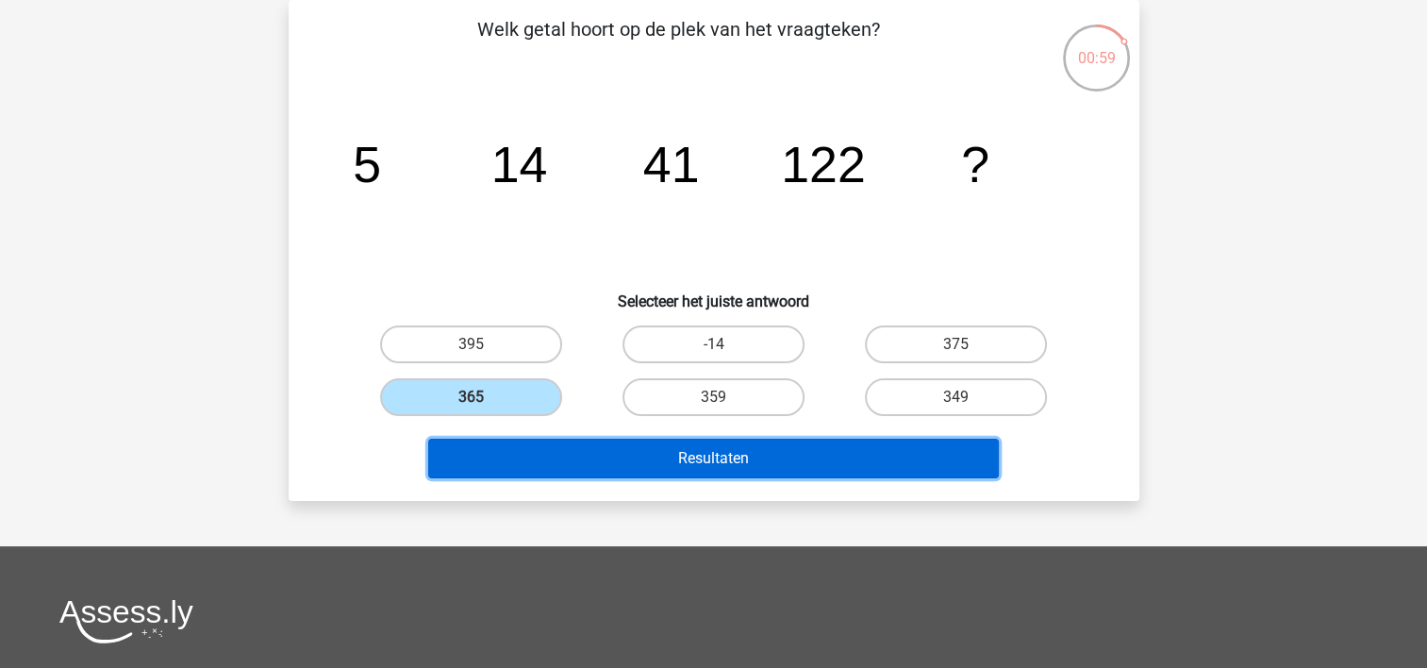
click at [638, 445] on button "Resultaten" at bounding box center [713, 458] width 570 height 40
